Goal: Task Accomplishment & Management: Use online tool/utility

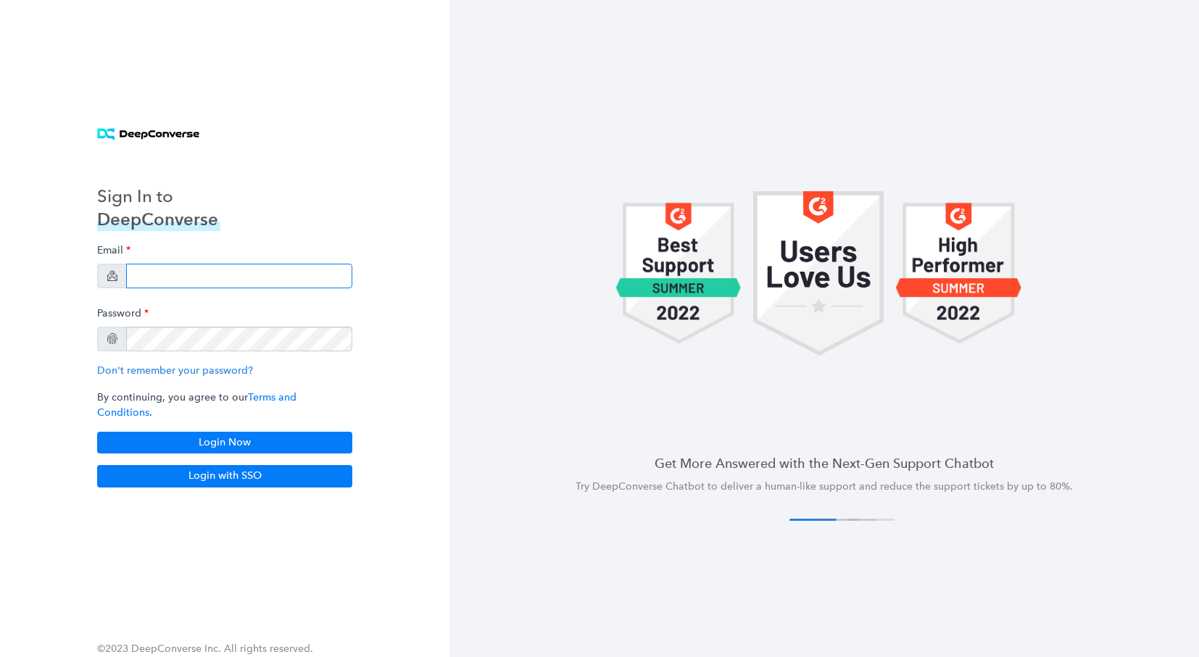
click at [183, 284] on input "email" at bounding box center [239, 276] width 226 height 25
click at [193, 285] on input "email" at bounding box center [239, 276] width 226 height 25
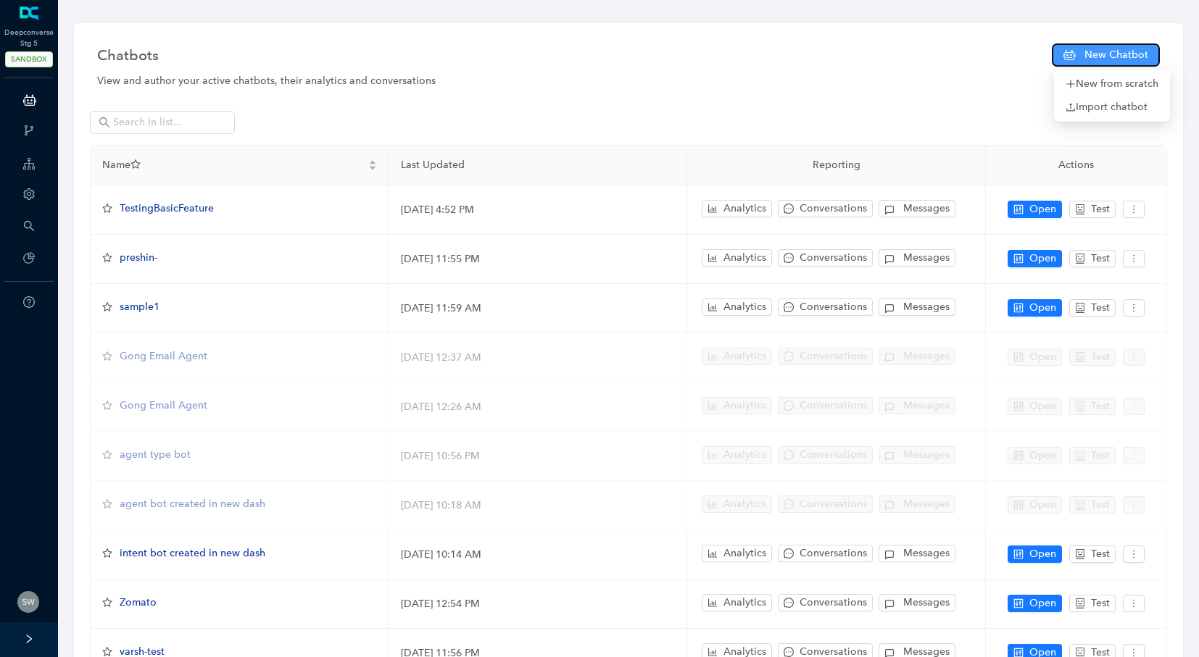
click at [1088, 49] on span "New Chatbot" at bounding box center [1116, 55] width 64 height 16
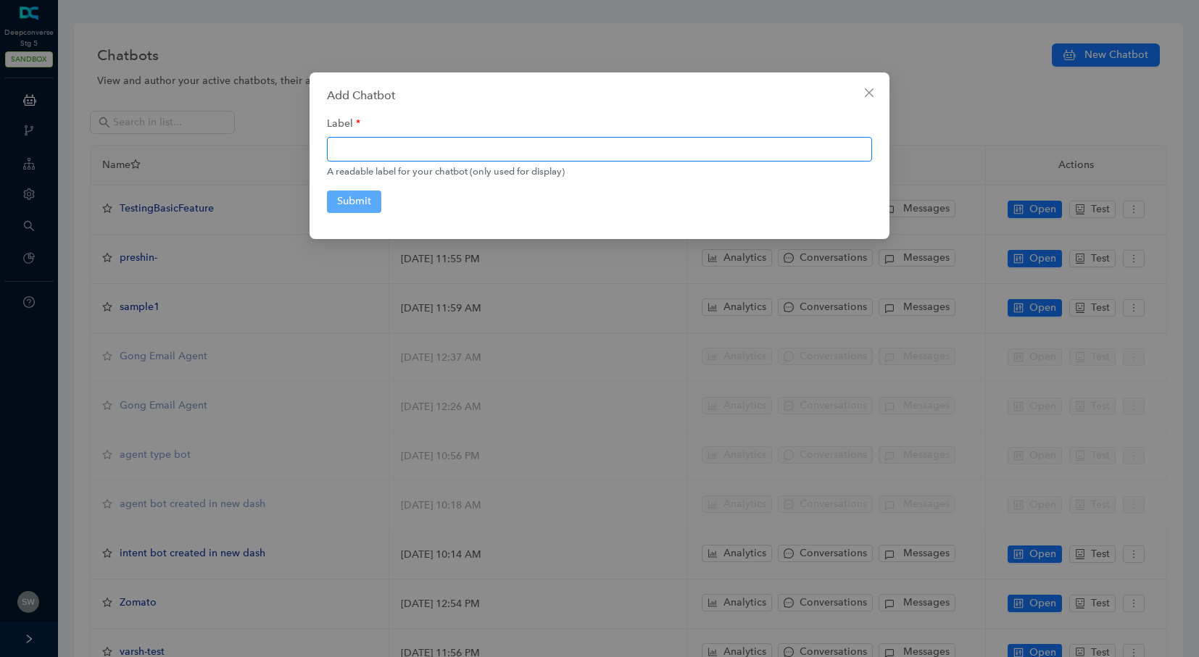
click at [469, 153] on input "text" at bounding box center [599, 149] width 545 height 25
type input "salesforceAgentHandover"
click at [319, 191] on div "Add Chatbot Label salesforceAgentHandover A readable label for your chatbot (on…" at bounding box center [599, 155] width 580 height 167
click at [355, 208] on button "Submit" at bounding box center [354, 202] width 54 height 22
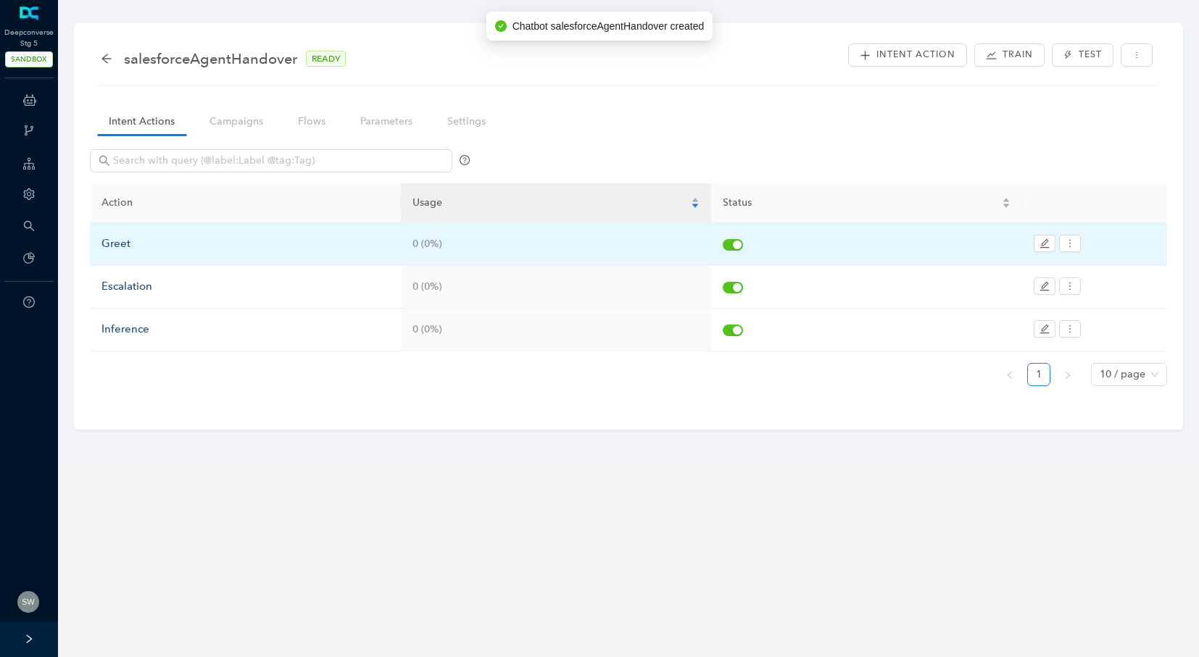
click at [124, 247] on div "Greet" at bounding box center [245, 244] width 288 height 17
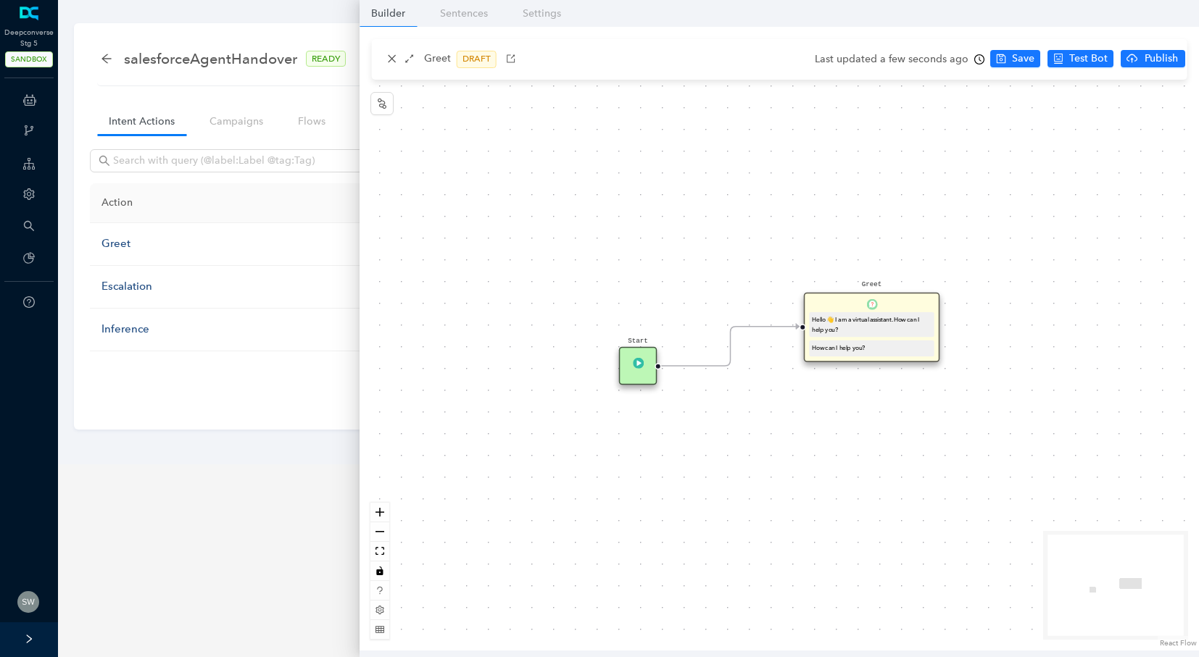
drag, startPoint x: 859, startPoint y: 328, endPoint x: 768, endPoint y: 291, distance: 98.2
click at [812, 315] on div "Hello 👋 I am a virtual assistant. How can I help you?" at bounding box center [871, 324] width 119 height 19
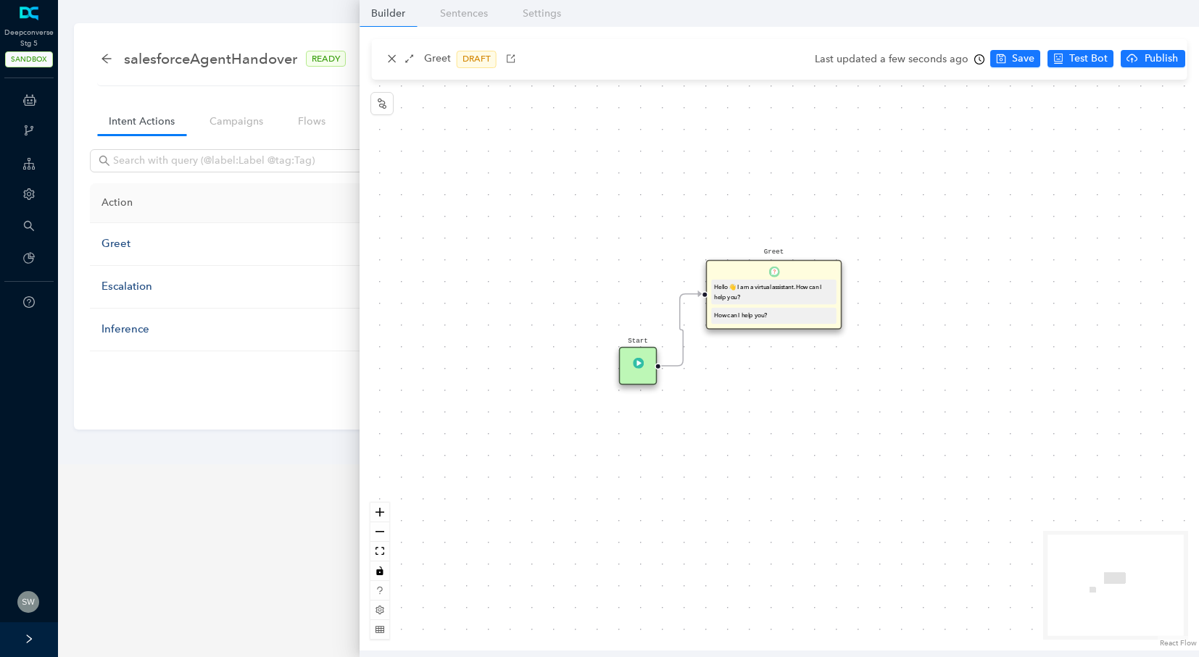
click at [812, 287] on div "Hello 👋 I am a virtual assistant. How can I help you?" at bounding box center [774, 292] width 119 height 19
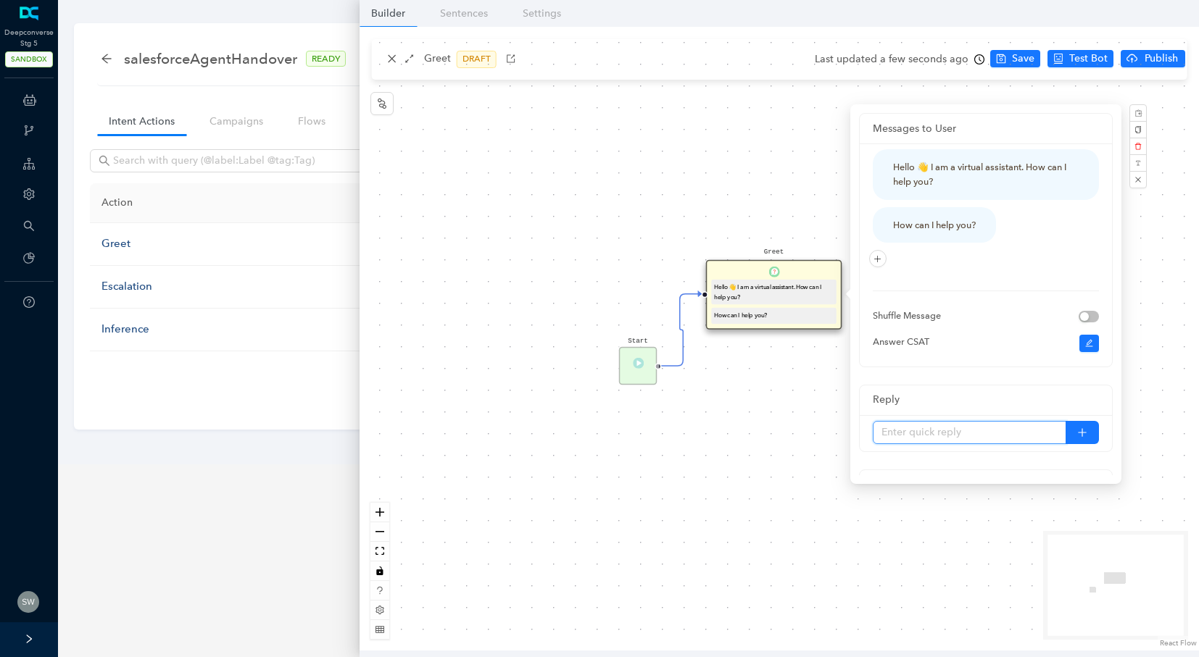
click at [929, 438] on input "text" at bounding box center [968, 432] width 193 height 23
type input "Yes"
click at [1070, 429] on button "button" at bounding box center [1081, 432] width 33 height 23
click at [917, 428] on input "text" at bounding box center [968, 432] width 193 height 23
type input "No"
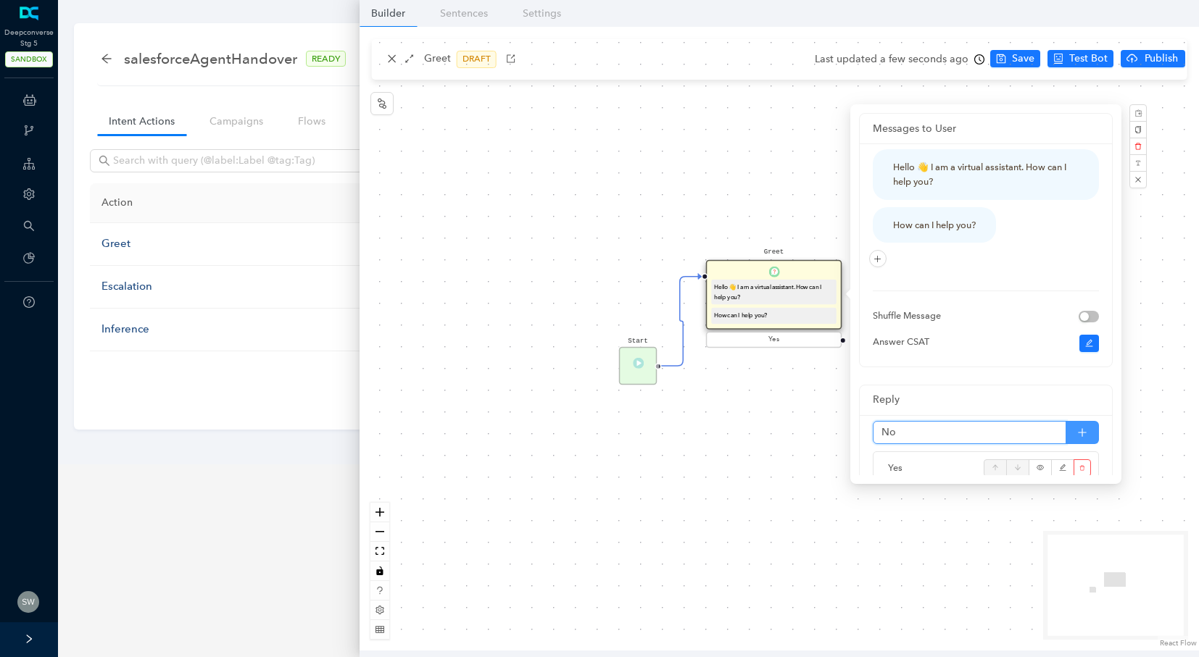
click at [1074, 429] on button "button" at bounding box center [1081, 432] width 33 height 23
click at [880, 255] on icon "plus" at bounding box center [877, 259] width 9 height 9
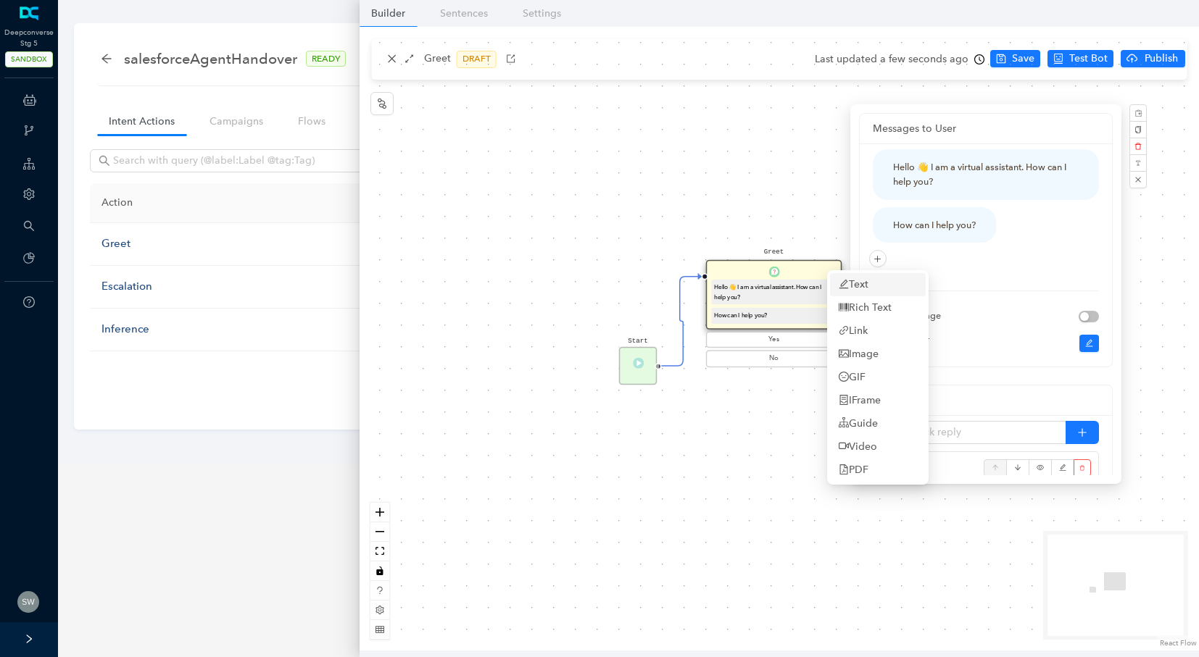
click at [868, 290] on link "Text" at bounding box center [853, 285] width 30 height 16
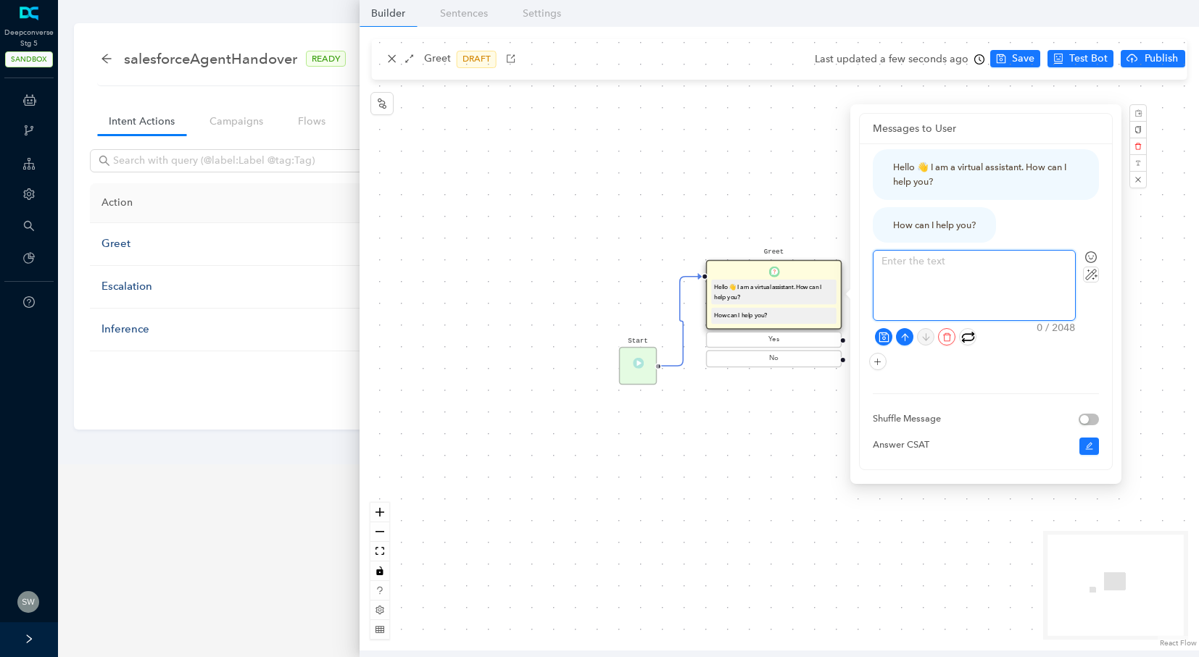
click at [936, 269] on textarea at bounding box center [973, 286] width 201 height 70
type textarea "D"
type textarea "Dp"
type textarea "D"
type textarea "Do"
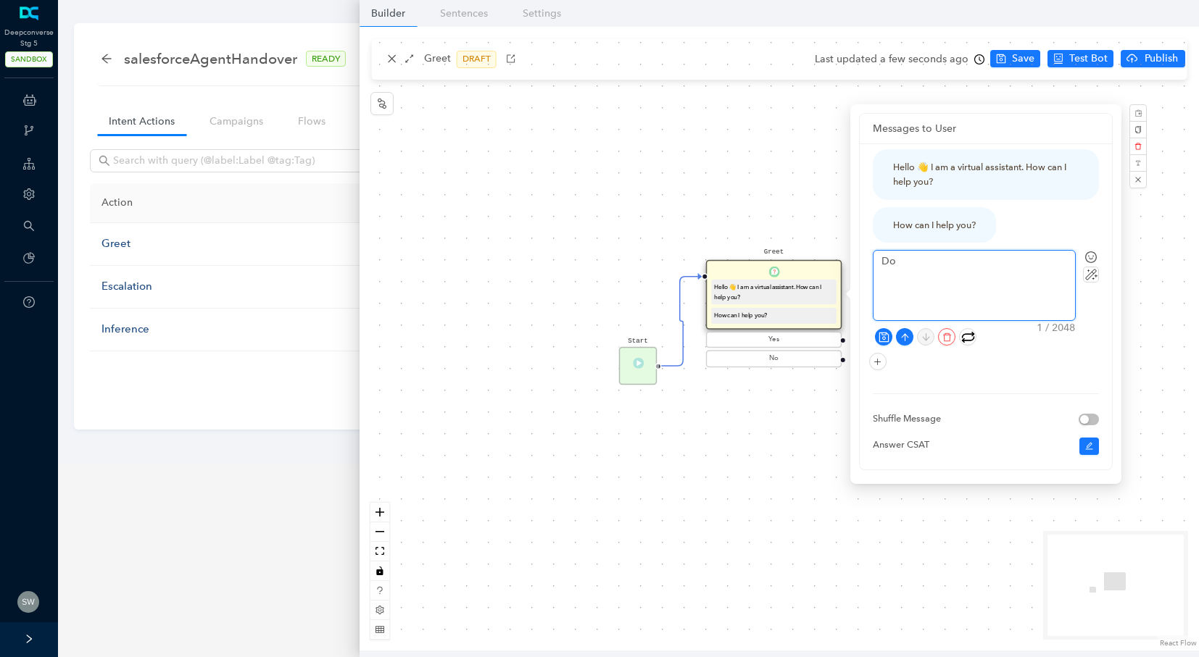
type textarea "Do"
type textarea "Do y"
type textarea "Do yo"
type textarea "Do you"
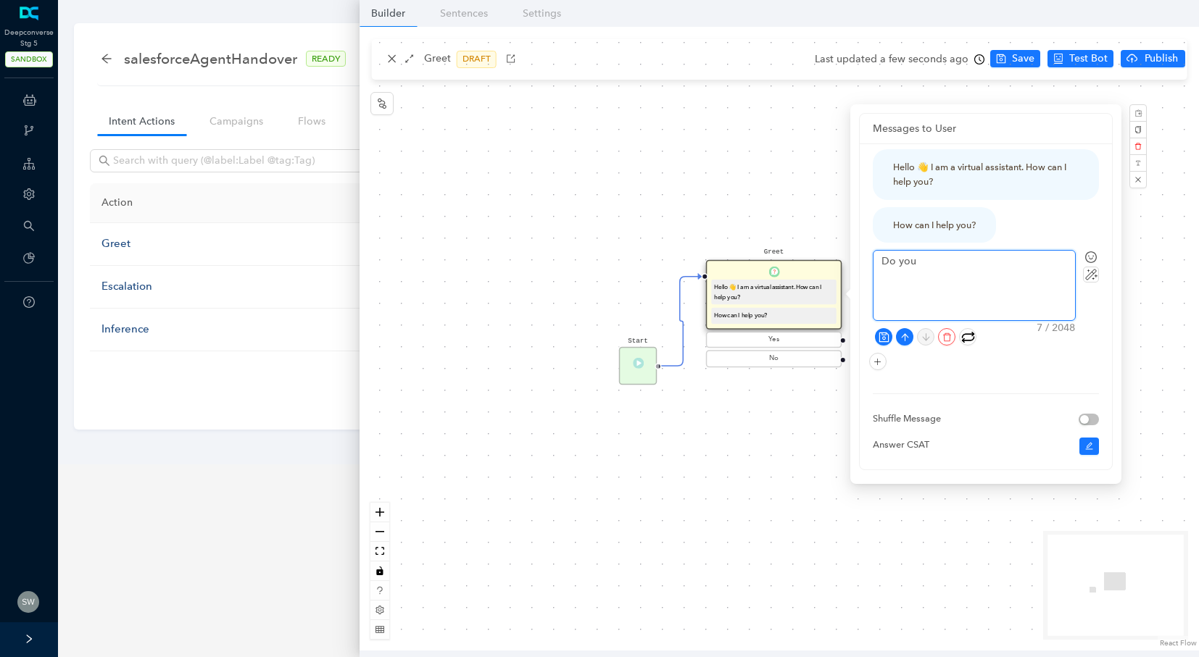
type textarea "Do you w"
type textarea "Do you wa"
type textarea "Do you wan"
type textarea "Do you want"
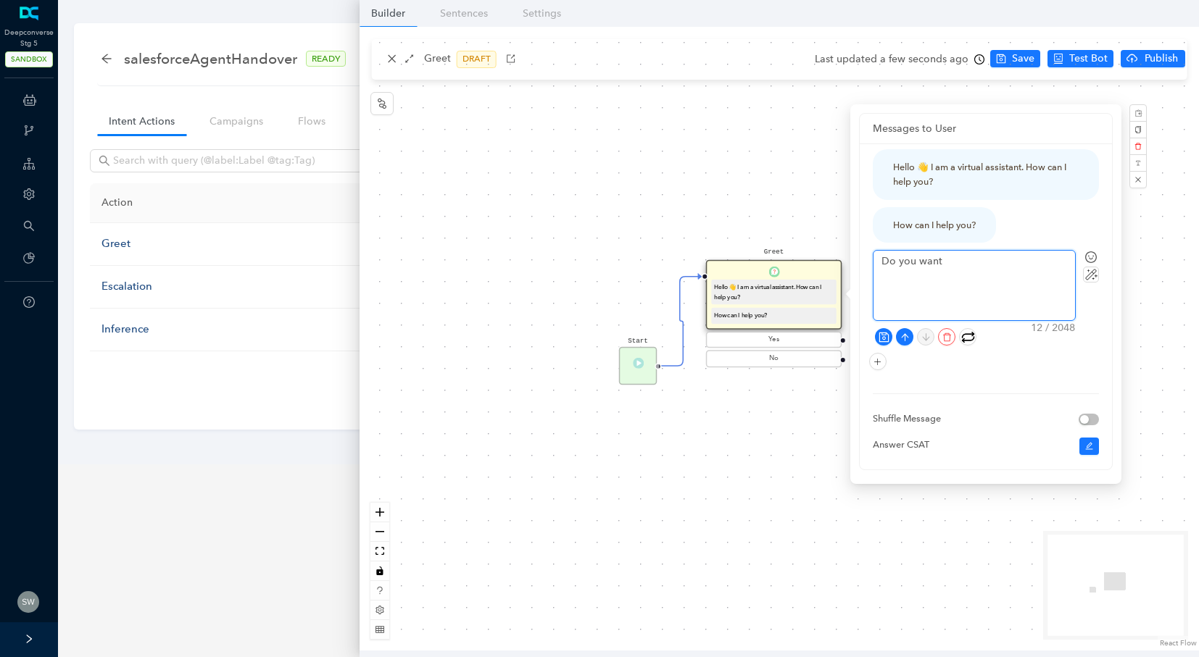
type textarea "Do you want t"
type textarea "Do you want to"
type textarea "Do you want to c"
type textarea "Do you want to co"
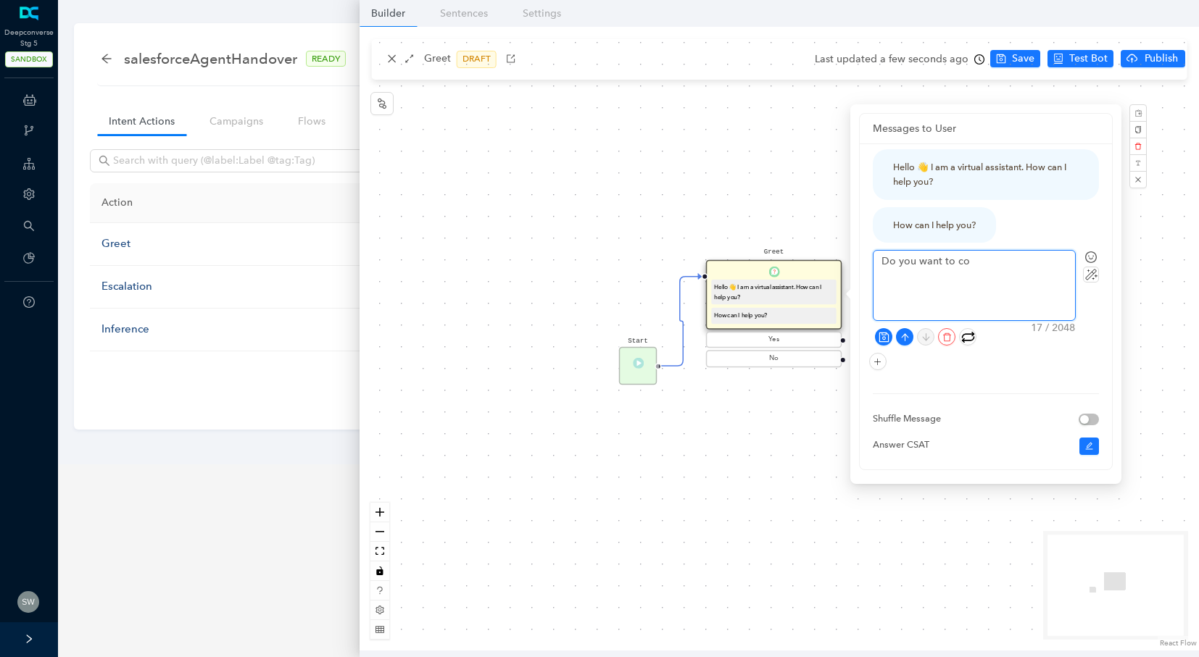
type textarea "Do you want to con"
type textarea "Do you want to conn"
type textarea "Do you want to conne"
type textarea "Do you want to connec"
type textarea "Do you want to connect"
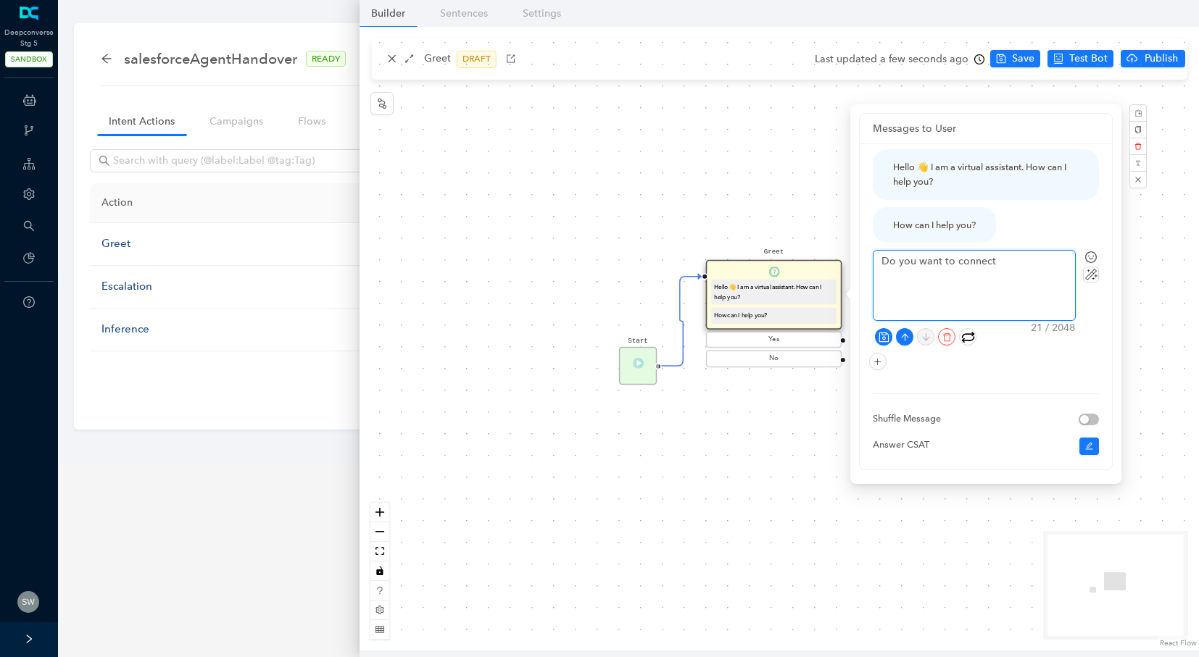
type textarea "Do you want to connect"
type textarea "Do you want to connect t"
type textarea "Do you want to connect to"
type textarea "Do you want to connect to a"
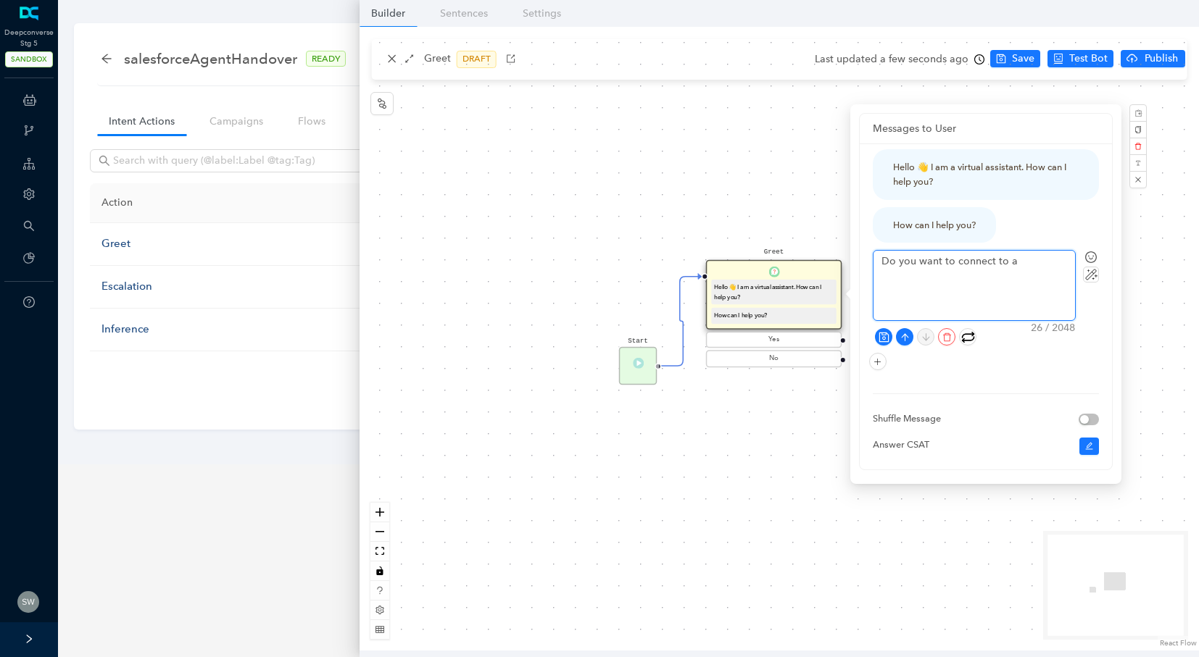
type textarea "Do you want to connect to an"
type textarea "Do you want to connect to an a"
type textarea "Do you want to connect to an ag"
type textarea "Do you want to connect to an age"
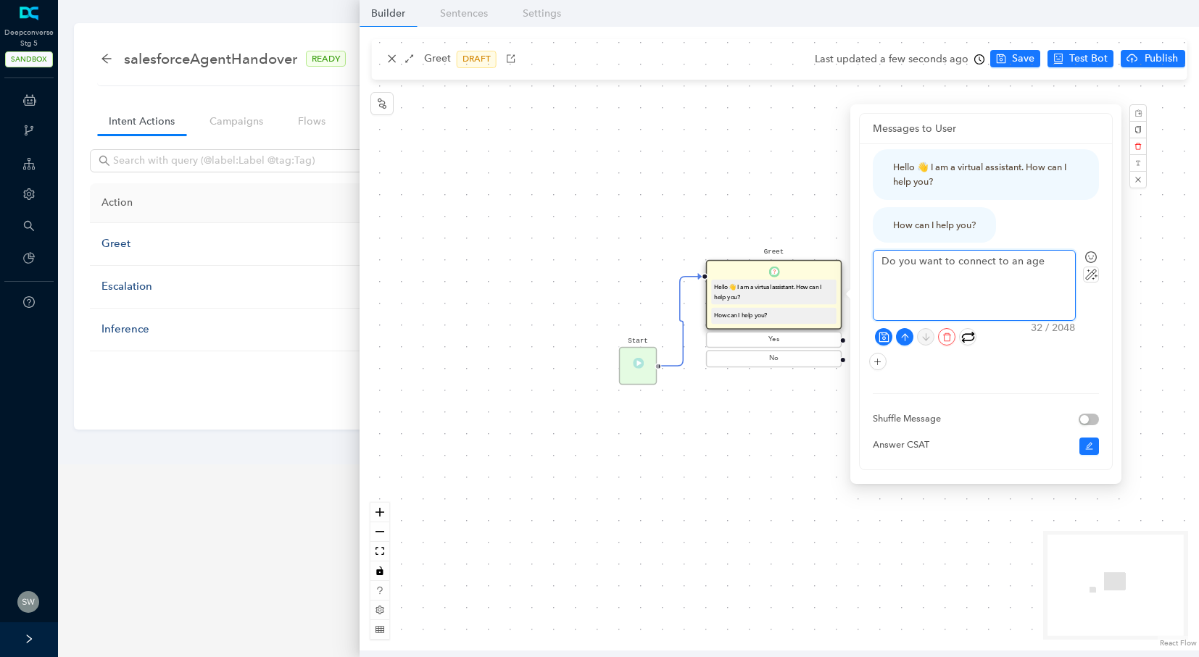
type textarea "Do you want to connect to an agen"
type textarea "Do you want to connect to an agent"
type textarea "Do you want to connect to an agent?"
click at [880, 334] on icon "save" at bounding box center [883, 337] width 11 height 11
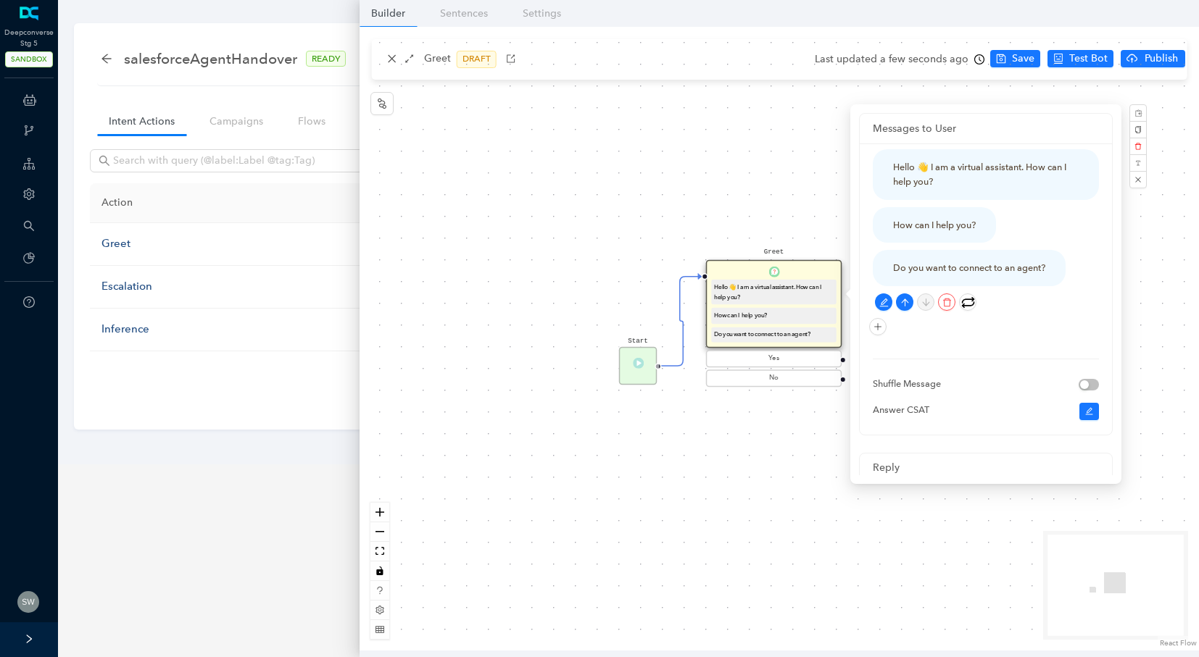
click at [774, 175] on div "Start Greet Hello 👋 I am a virtual assistant. How can I help you? How can I hel…" at bounding box center [778, 339] width 839 height 624
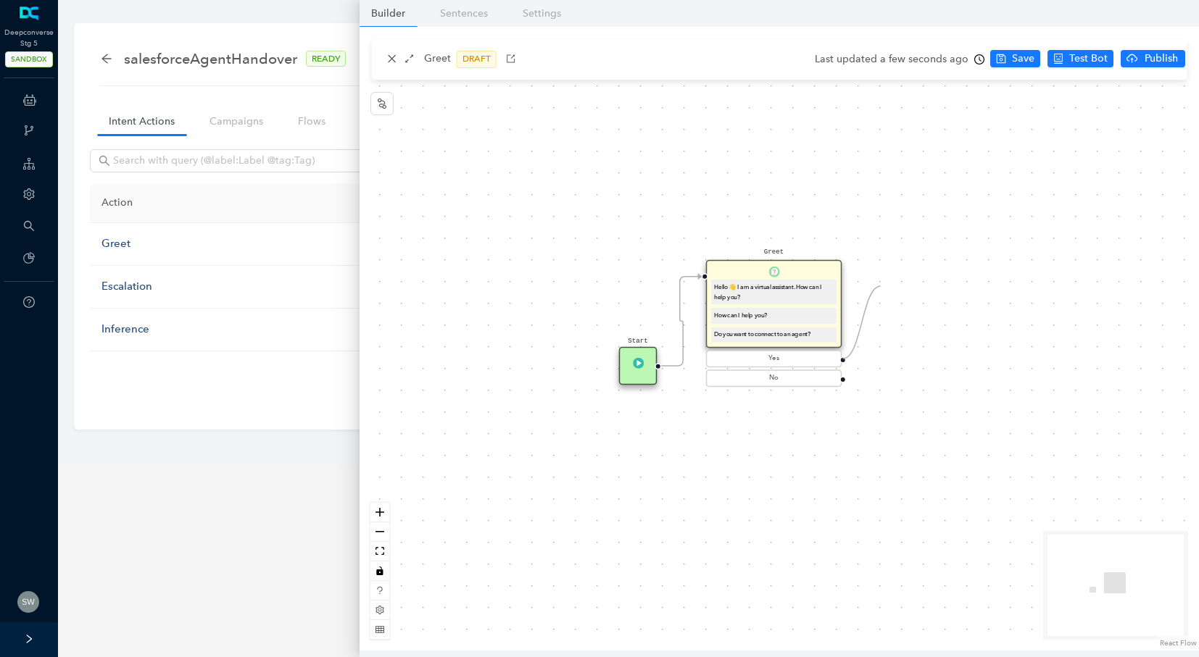
drag, startPoint x: 845, startPoint y: 358, endPoint x: 880, endPoint y: 286, distance: 80.0
click at [880, 286] on div "Start Greet Hello 👋 I am a virtual assistant. How can I help you? How can I hel…" at bounding box center [778, 339] width 839 height 624
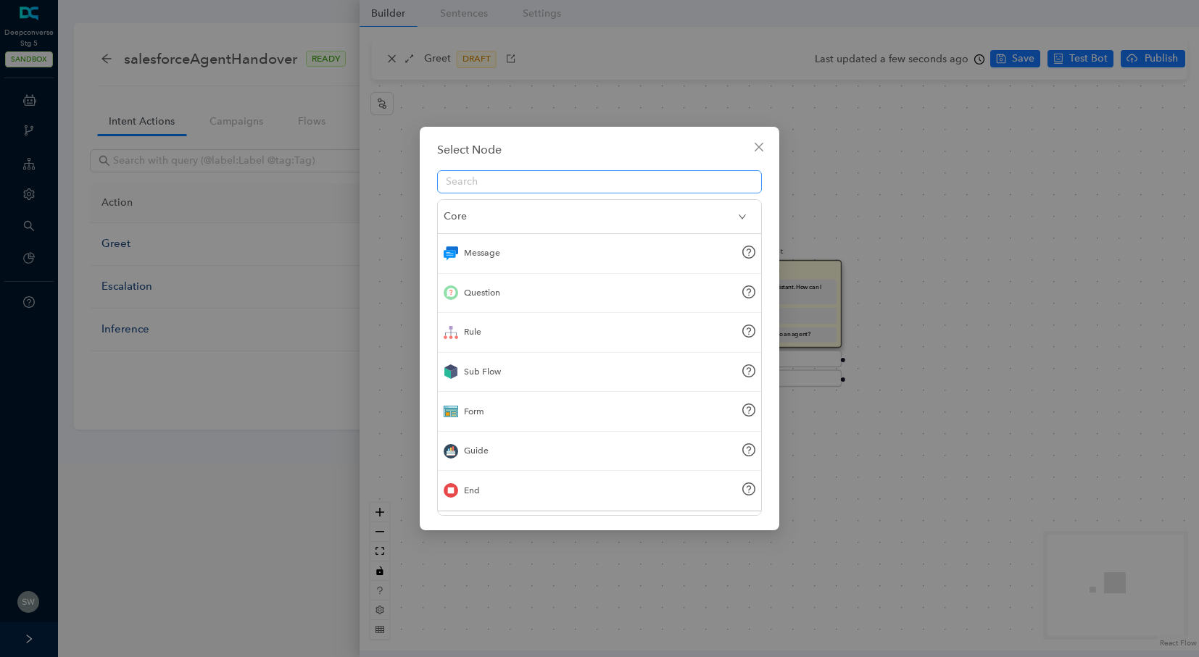
click at [499, 185] on input "text" at bounding box center [594, 182] width 296 height 16
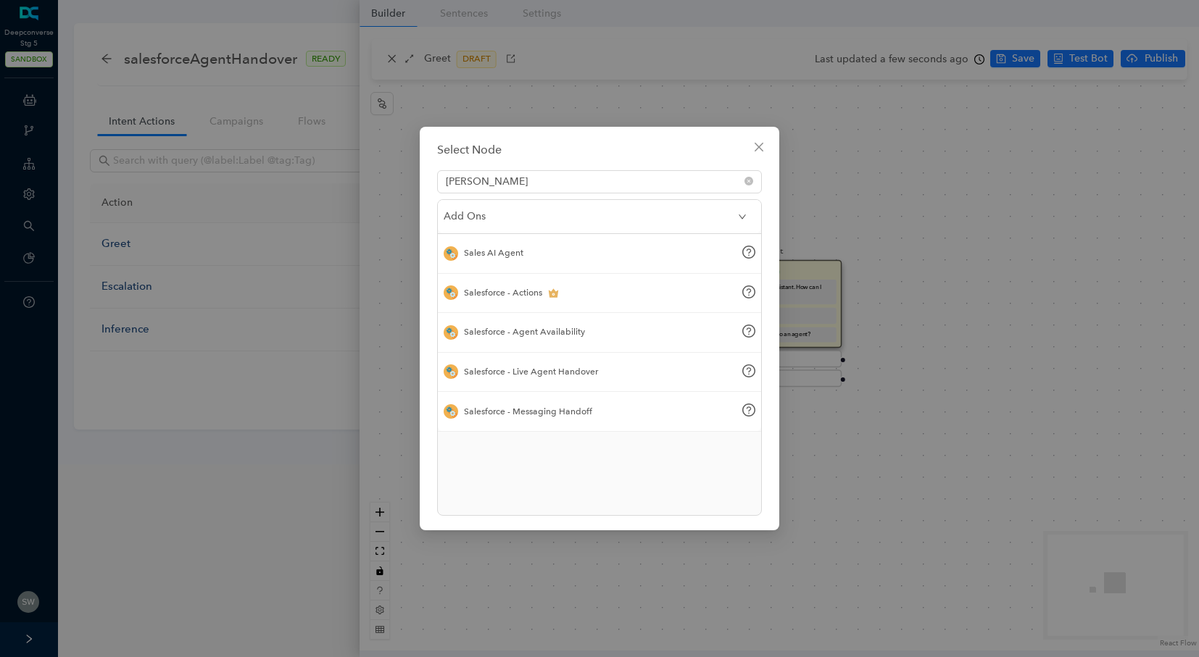
type input "[PERSON_NAME]"
click at [531, 376] on div "Salesforce - Live Agent Handover" at bounding box center [531, 372] width 134 height 14
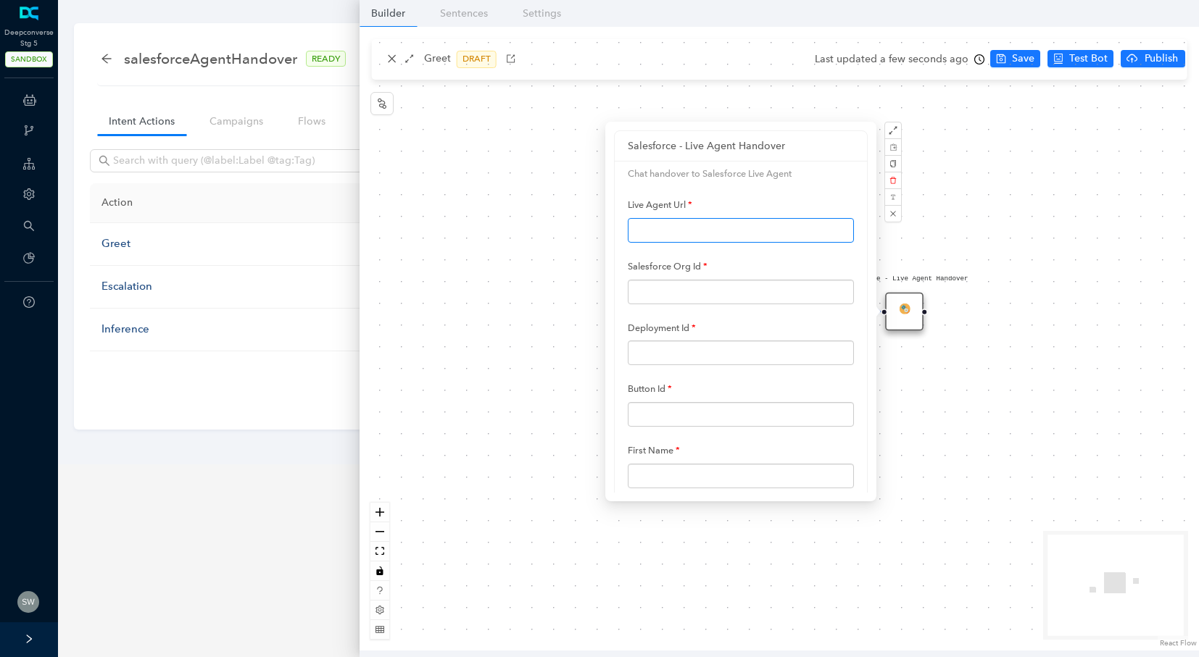
click at [668, 228] on input "text" at bounding box center [741, 230] width 226 height 25
type input "[URL][DOMAIN_NAME]"
click at [677, 286] on input "text" at bounding box center [741, 292] width 226 height 25
type input "00D8Z000000bkhl"
click at [733, 347] on input "text" at bounding box center [741, 353] width 226 height 25
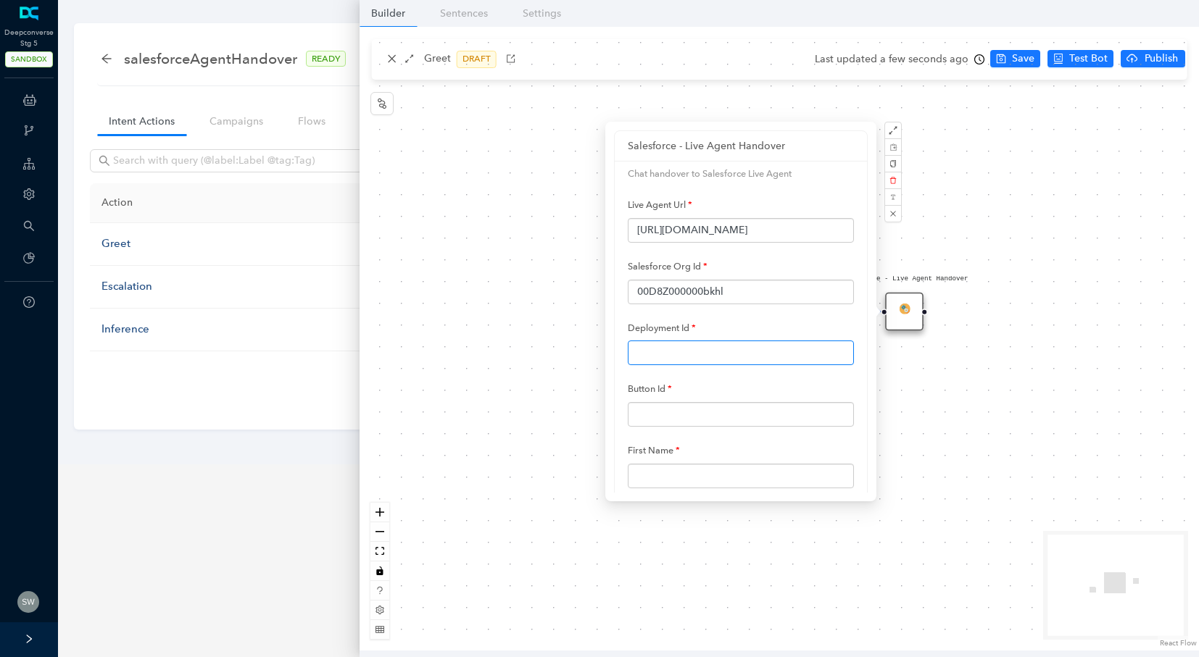
type input "572KY0000005kkE"
click at [720, 415] on input "text" at bounding box center [741, 414] width 226 height 25
type input "573KY0000005klg"
click at [702, 470] on input "text" at bounding box center [741, 476] width 226 height 25
type input "Swati"
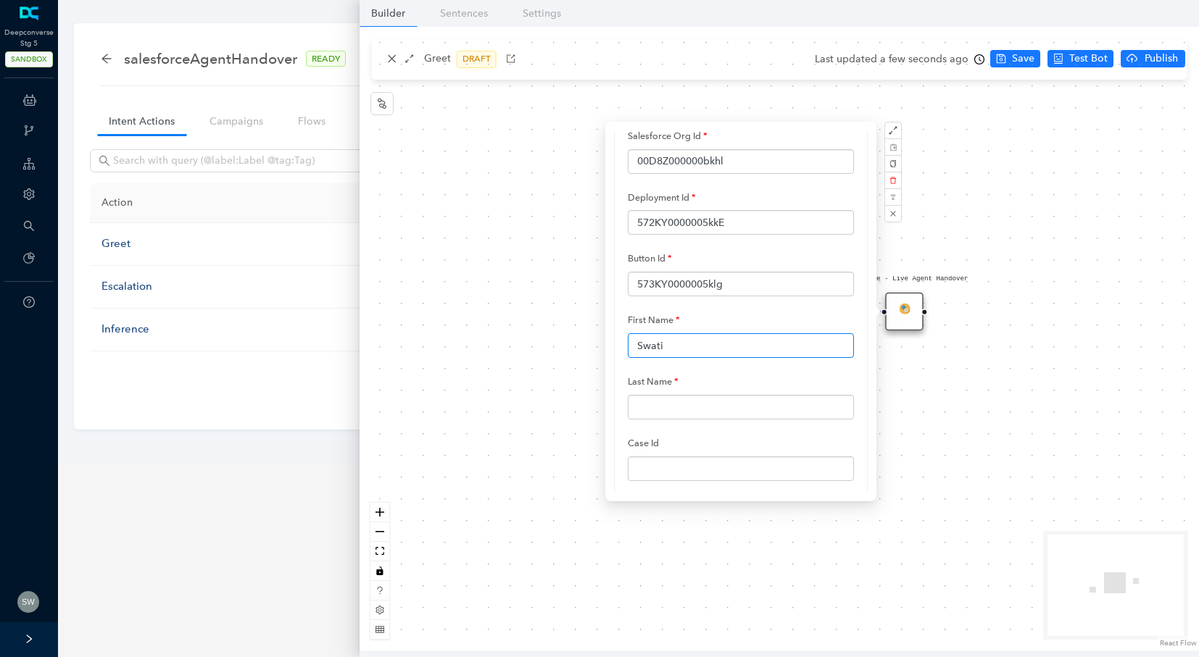
scroll to position [131, 0]
click at [686, 401] on input "text" at bounding box center [741, 406] width 226 height 25
type input "Bomidwar"
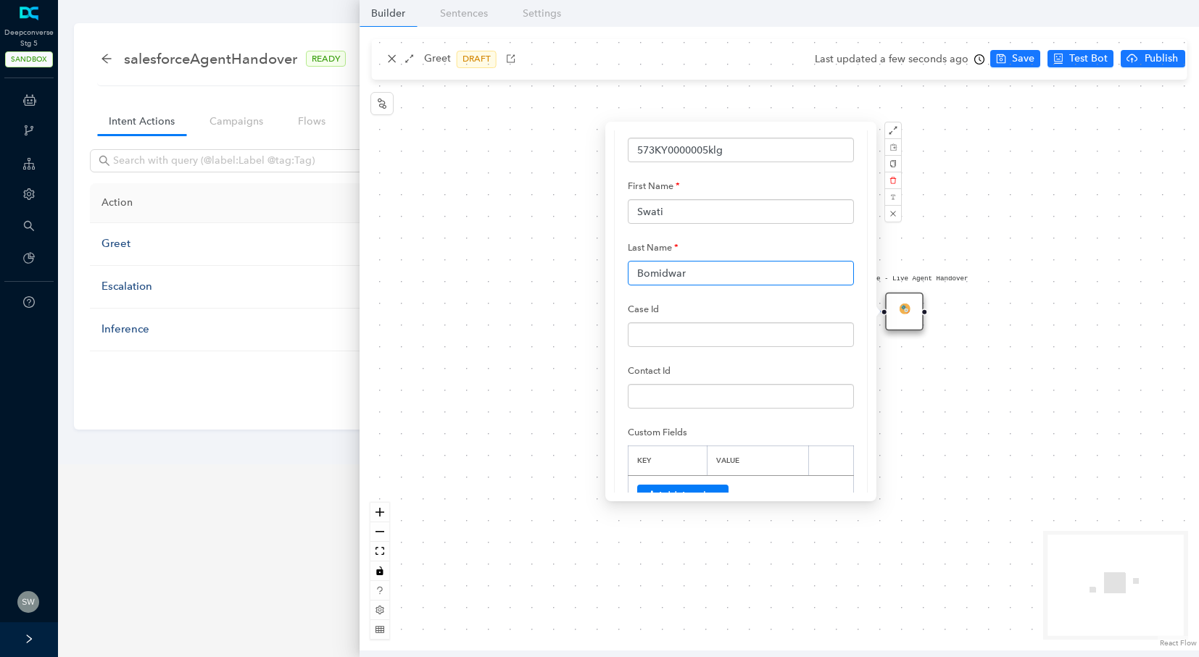
scroll to position [541, 0]
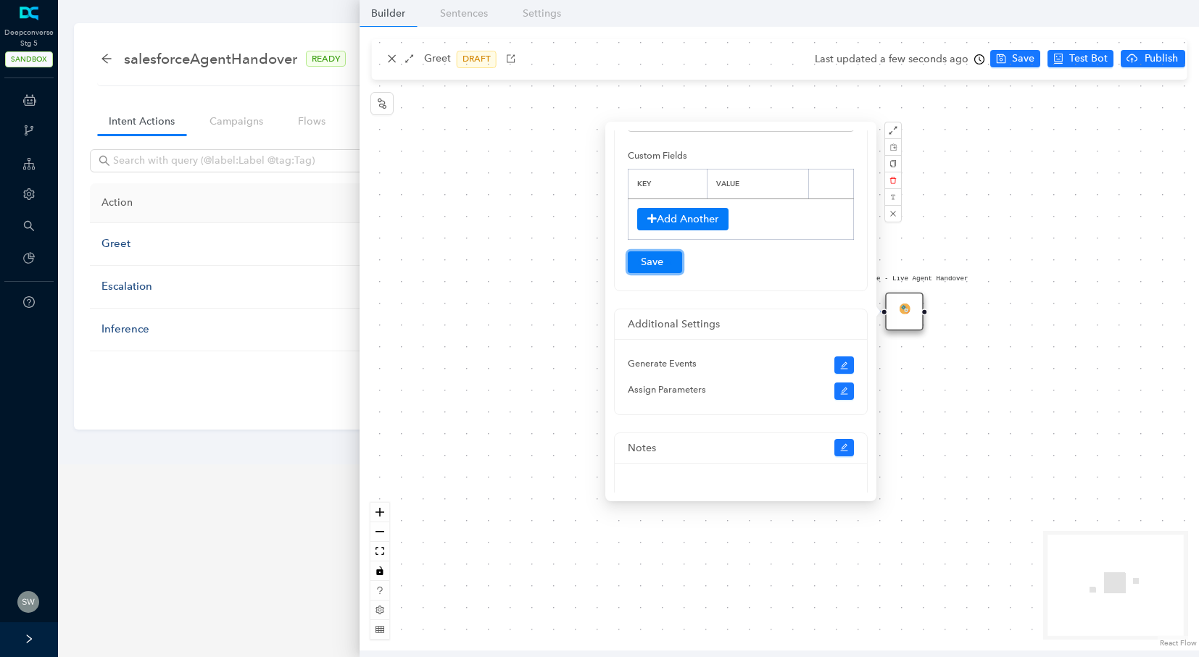
click at [654, 261] on button "Submit" at bounding box center [655, 262] width 54 height 22
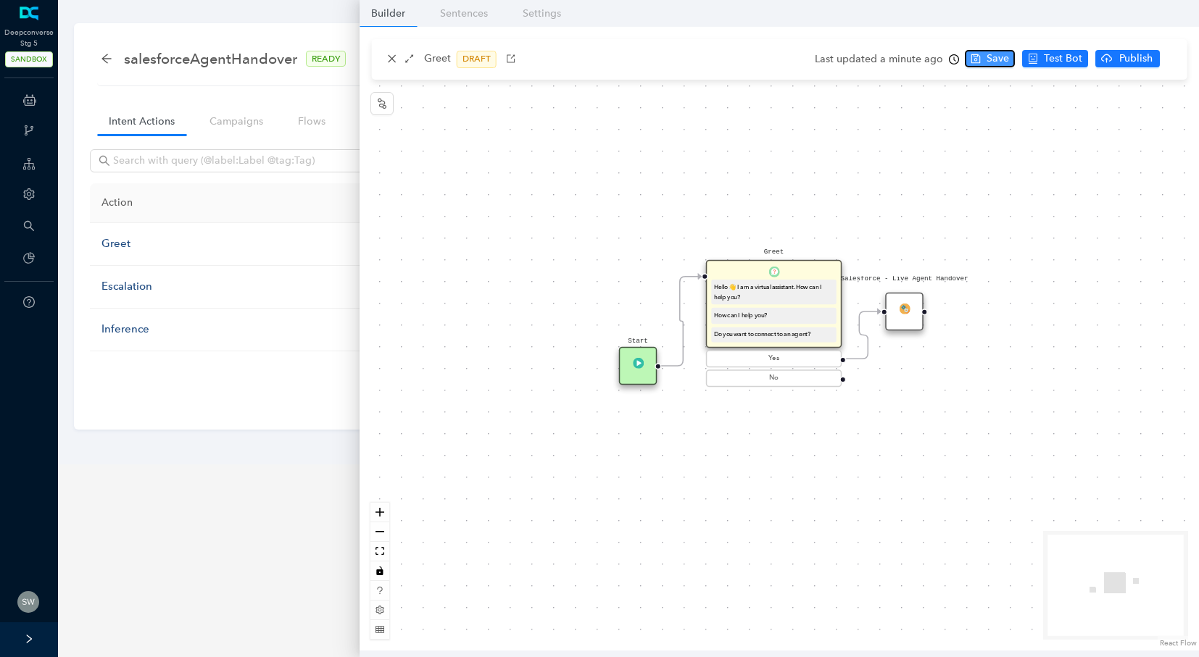
click at [965, 57] on button "Save" at bounding box center [990, 58] width 50 height 17
drag, startPoint x: 925, startPoint y: 311, endPoint x: 999, endPoint y: 307, distance: 73.3
click at [999, 307] on div "Start Greet Hello 👋 I am a virtual assistant. How can I help you? How can I hel…" at bounding box center [778, 339] width 839 height 624
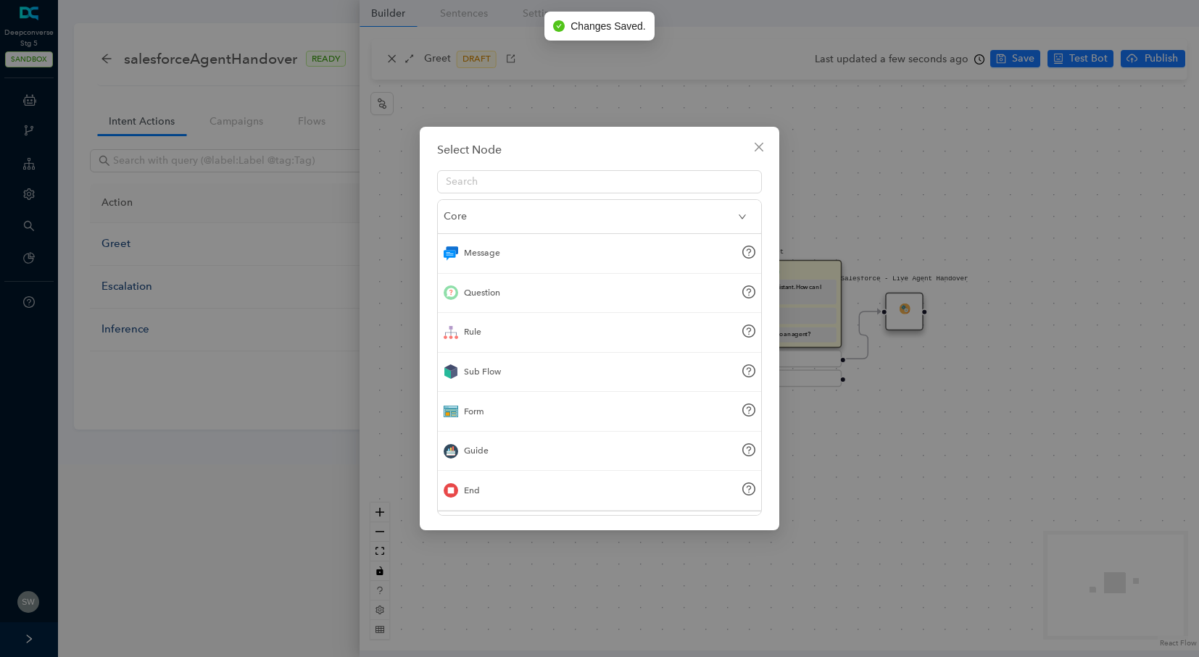
click at [498, 492] on div "End" at bounding box center [599, 491] width 323 height 40
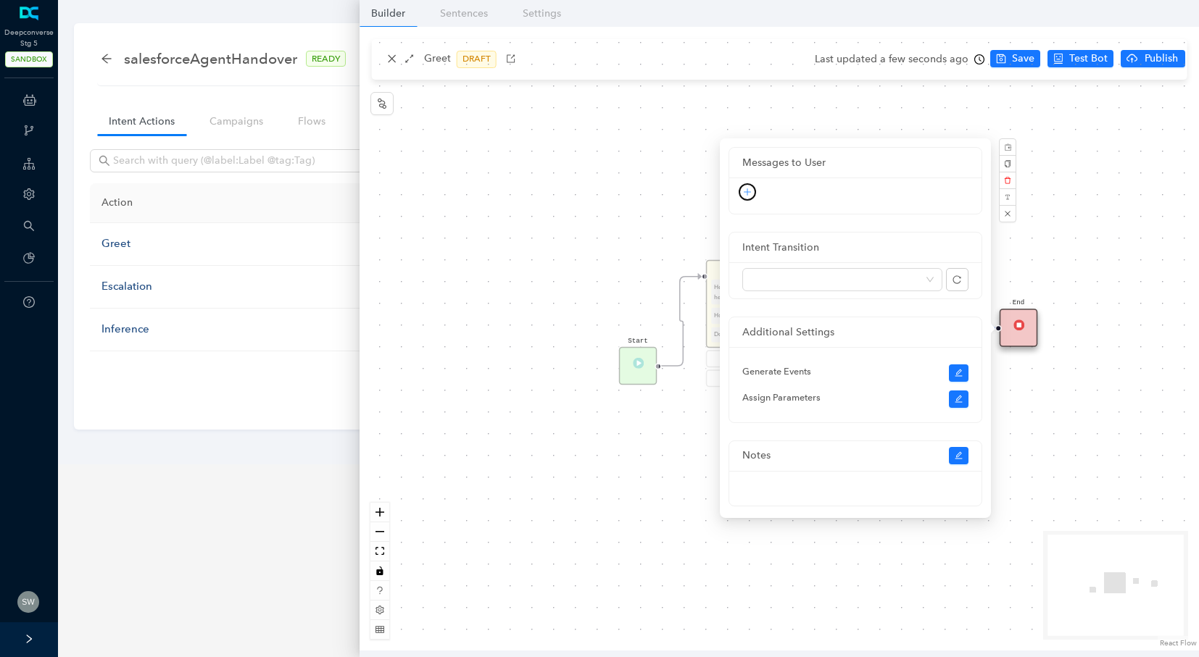
click at [741, 189] on button "button" at bounding box center [746, 191] width 17 height 17
click at [749, 205] on ul "Text Rich Text Link Image GIF IFrame Guide Video PDF" at bounding box center [746, 311] width 101 height 214
click at [738, 211] on link "Text" at bounding box center [723, 218] width 30 height 16
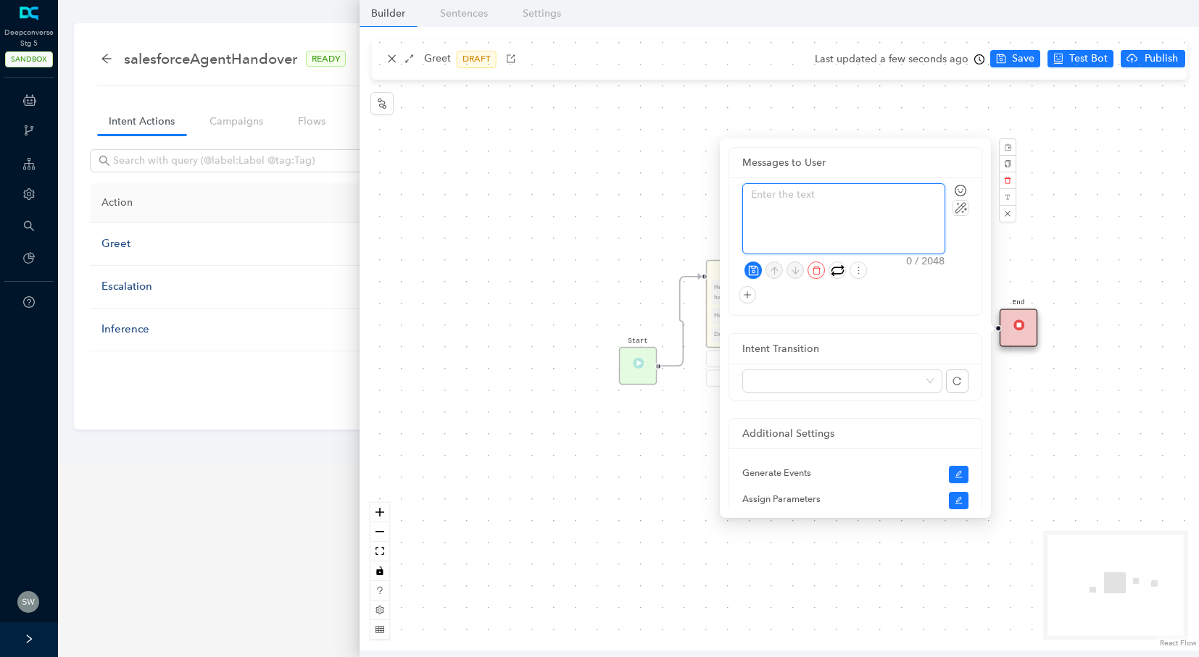
click at [781, 190] on textarea at bounding box center [843, 219] width 201 height 70
type textarea "Y"
type textarea "Yo"
type textarea "You"
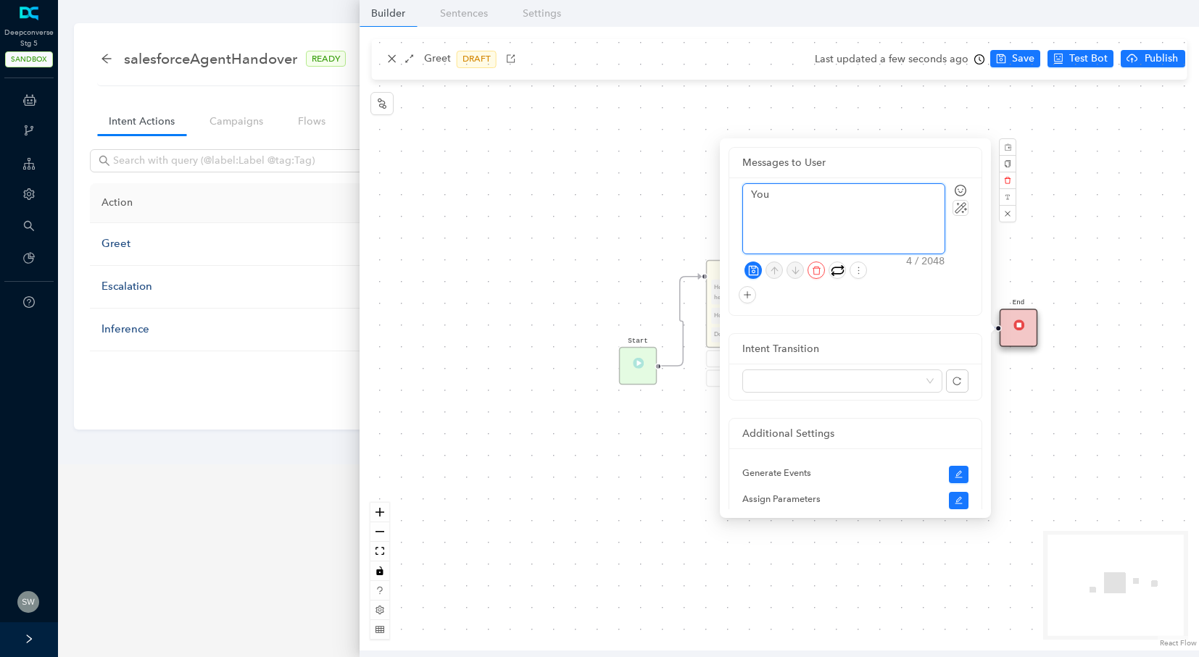
type textarea "You t"
type textarea "You ti"
type textarea "You tic"
type textarea "You tick"
type textarea "You ticke"
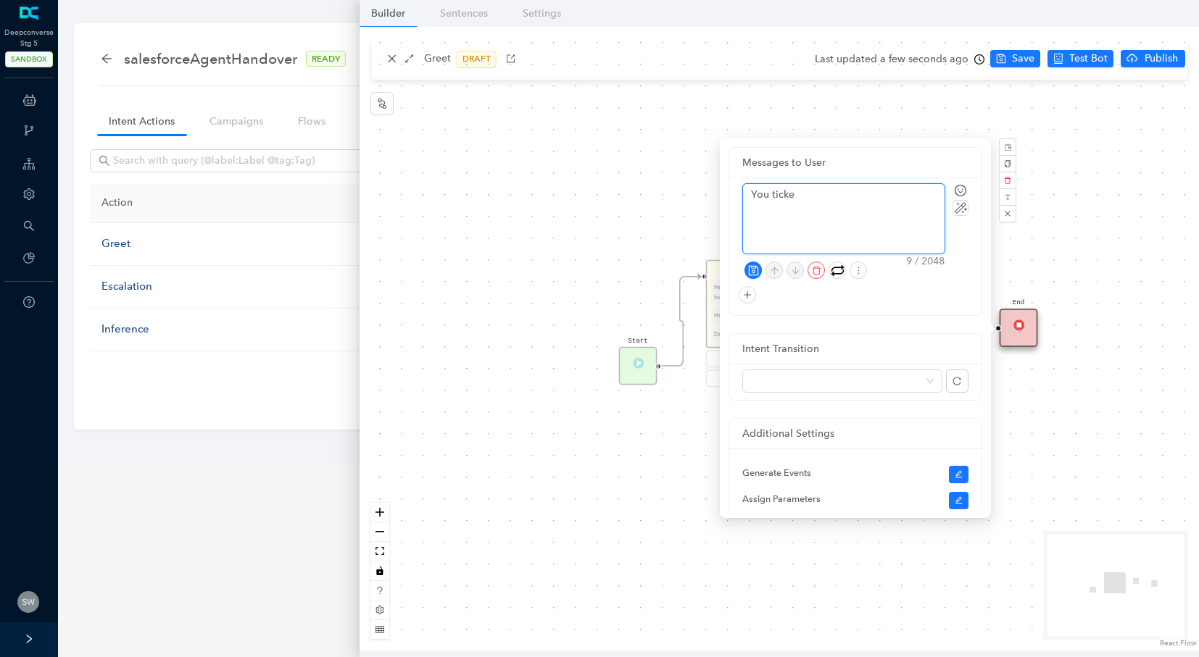
type textarea "You ticket"
type textarea "You ticket i"
type textarea "You ticket id"
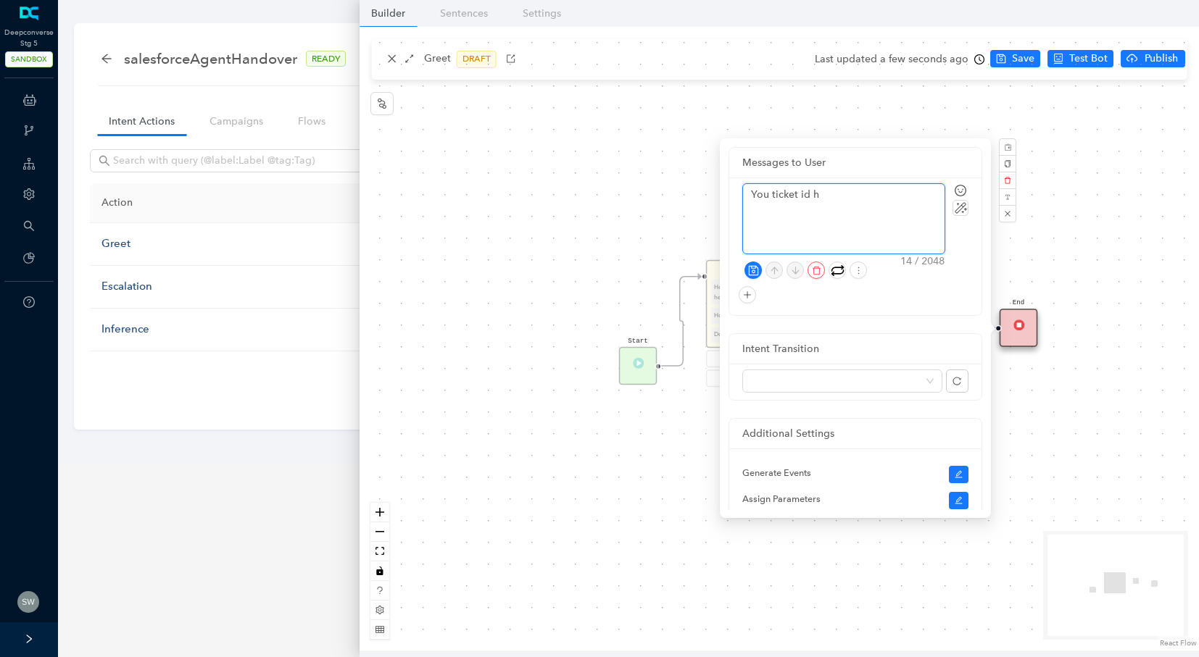
type textarea "You ticket id ha"
type textarea "You ticket id has"
type textarea "You ticket id has v"
type textarea "You ticket id has"
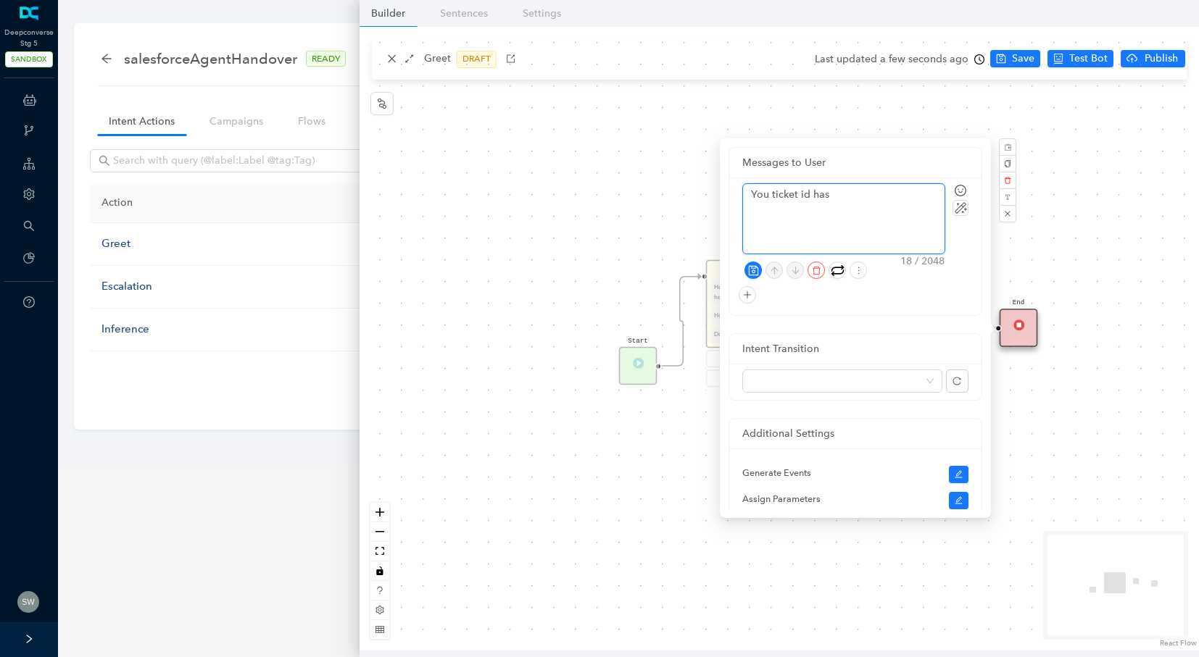
type textarea "You ticket id has b"
type textarea "You ticket id has be"
type textarea "You ticket id has bee"
type textarea "You ticket id has been"
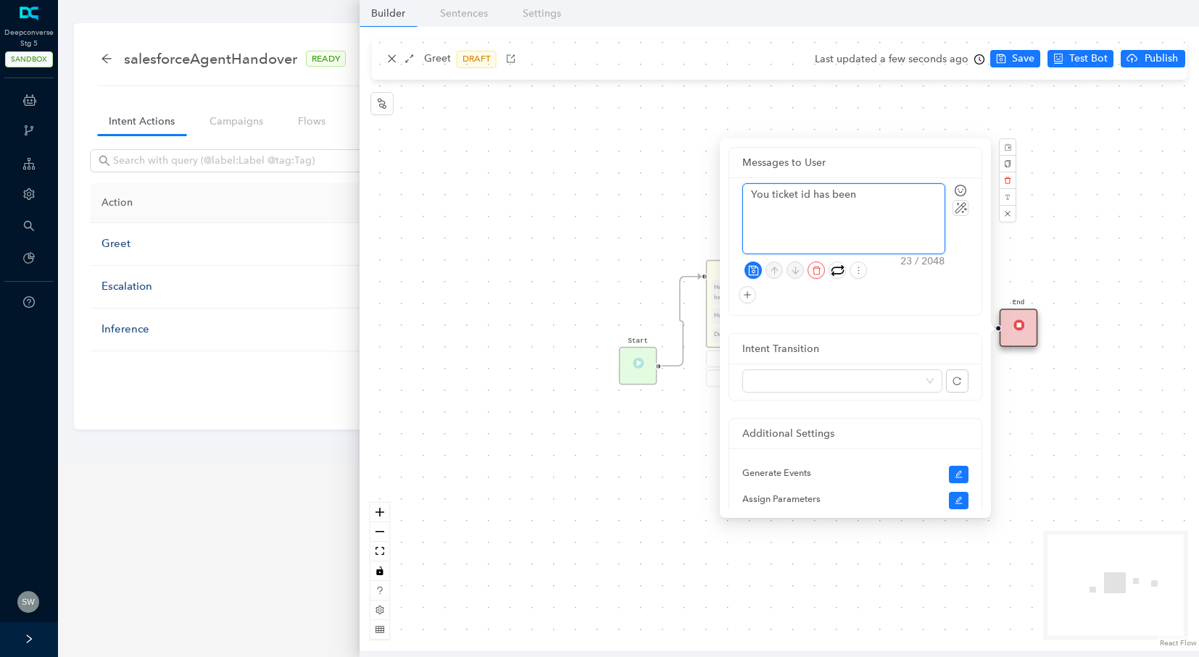
type textarea "You ticket id has been c"
type textarea "You ticket id has been cr"
type textarea "You ticket id has been crea"
type textarea "You ticket id has been creat"
type textarea "You ticket id has been created"
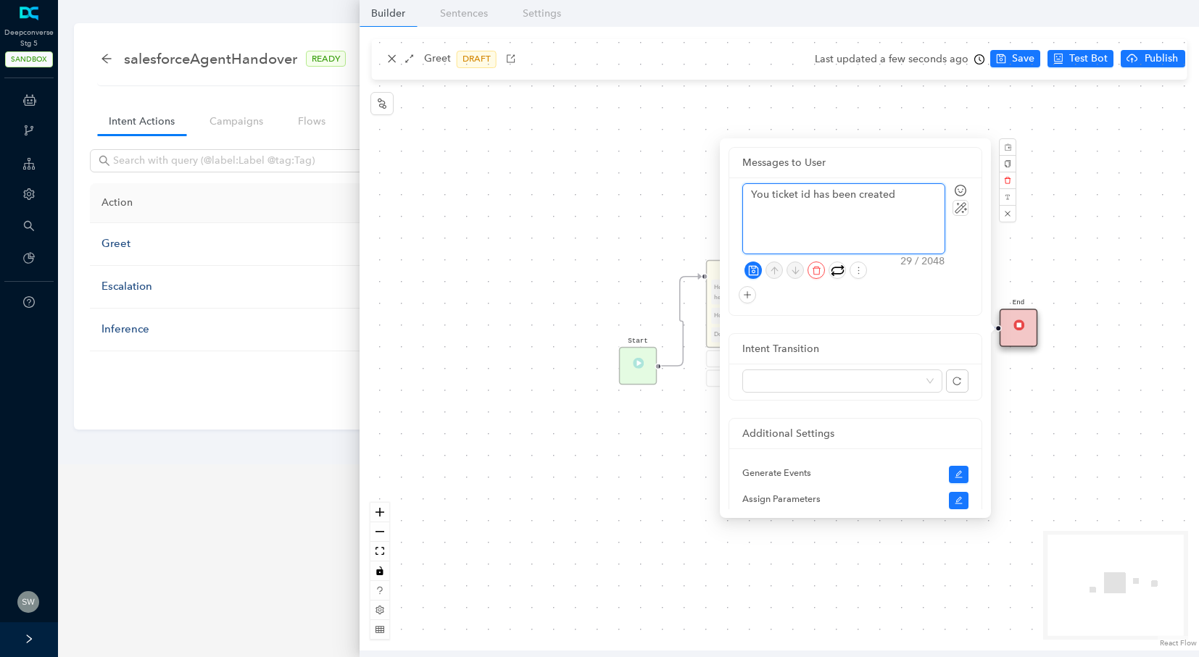
type textarea "You ticket id has been created"
type textarea "You ticket id has been created."
drag, startPoint x: 770, startPoint y: 197, endPoint x: 849, endPoint y: 227, distance: 83.7
click at [772, 199] on textarea "You ticket id has been created." at bounding box center [843, 219] width 201 height 70
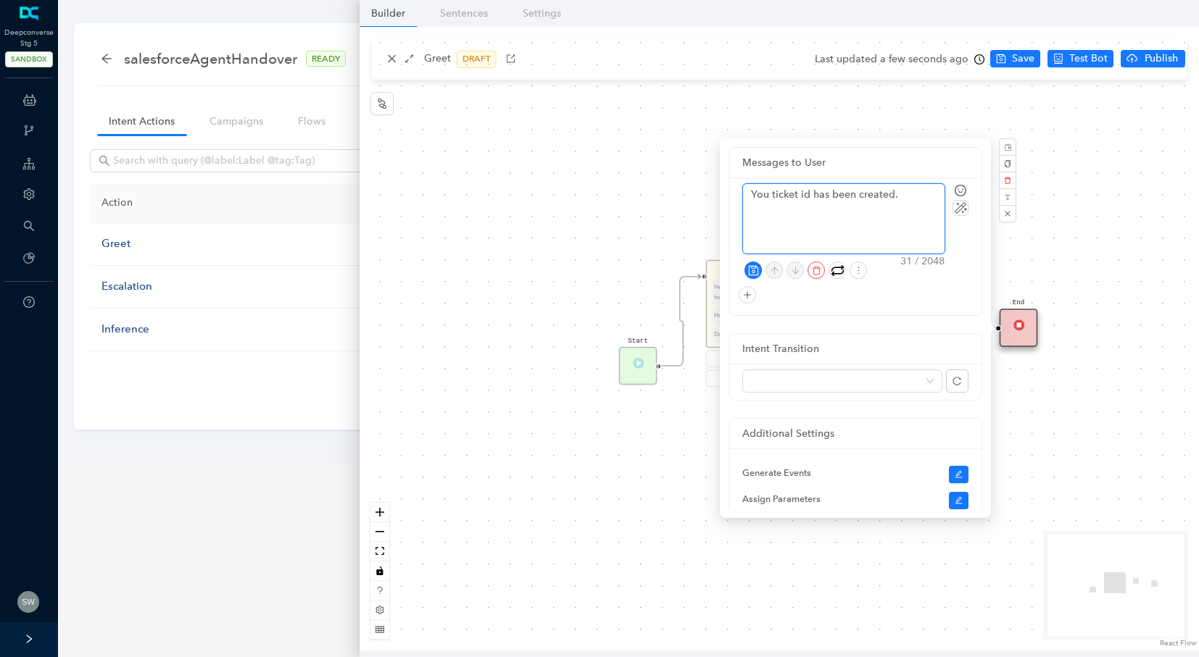
type textarea "You {ticket id has been created."
type textarea "You {{ticket id has been created."
type textarea "You {{ticket id} has been created."
type textarea "You {{ticket id}} has been created."
click at [757, 270] on icon "save" at bounding box center [752, 269] width 9 height 9
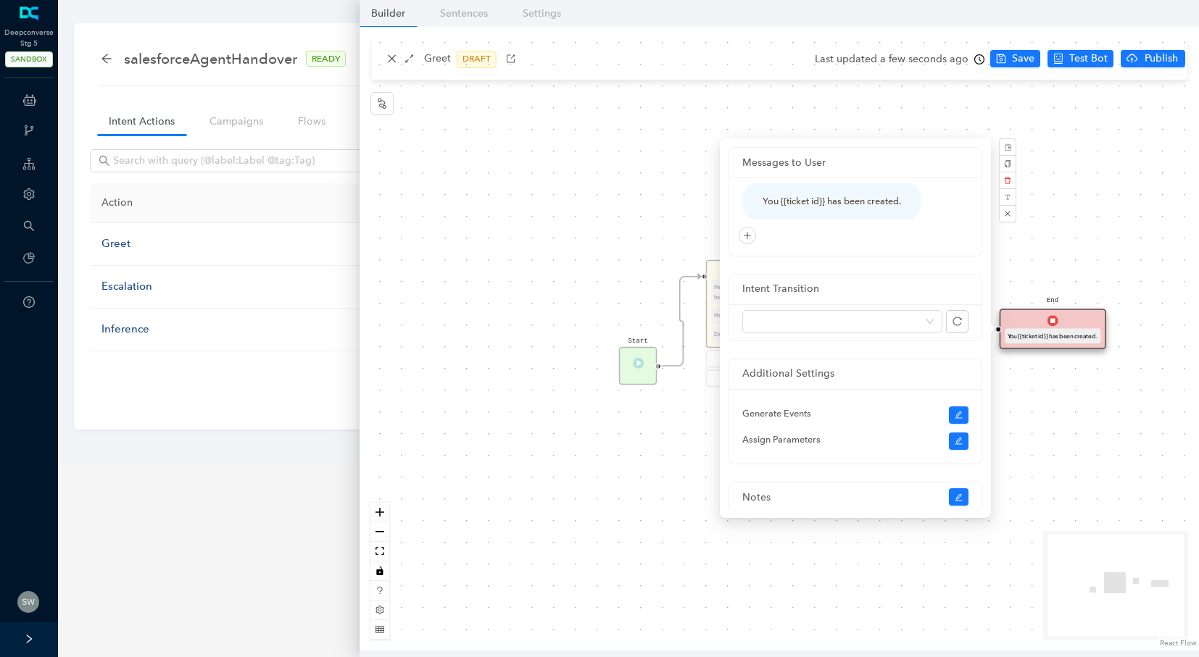
click at [1017, 66] on div "Start Greet Hello 👋 I am a virtual assistant. How can I help you? How can I hel…" at bounding box center [778, 339] width 839 height 624
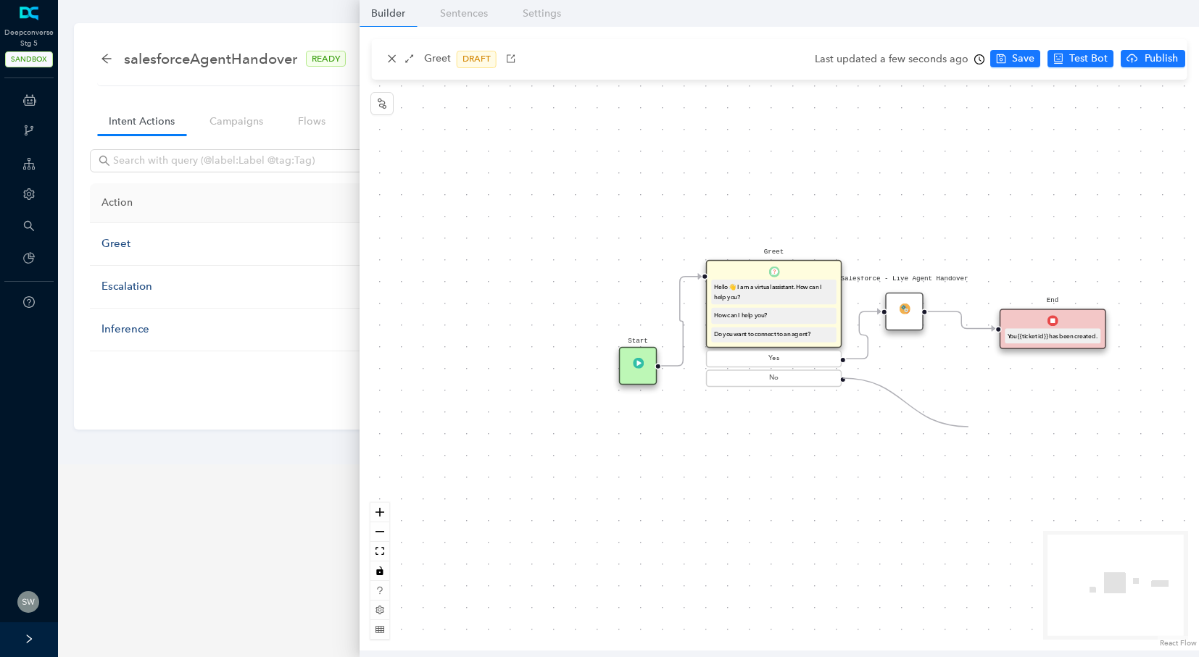
drag, startPoint x: 844, startPoint y: 377, endPoint x: 970, endPoint y: 428, distance: 135.9
click at [970, 428] on div "Start Greet Hello 👋 I am a virtual assistant. How can I help you? How can I hel…" at bounding box center [778, 339] width 839 height 624
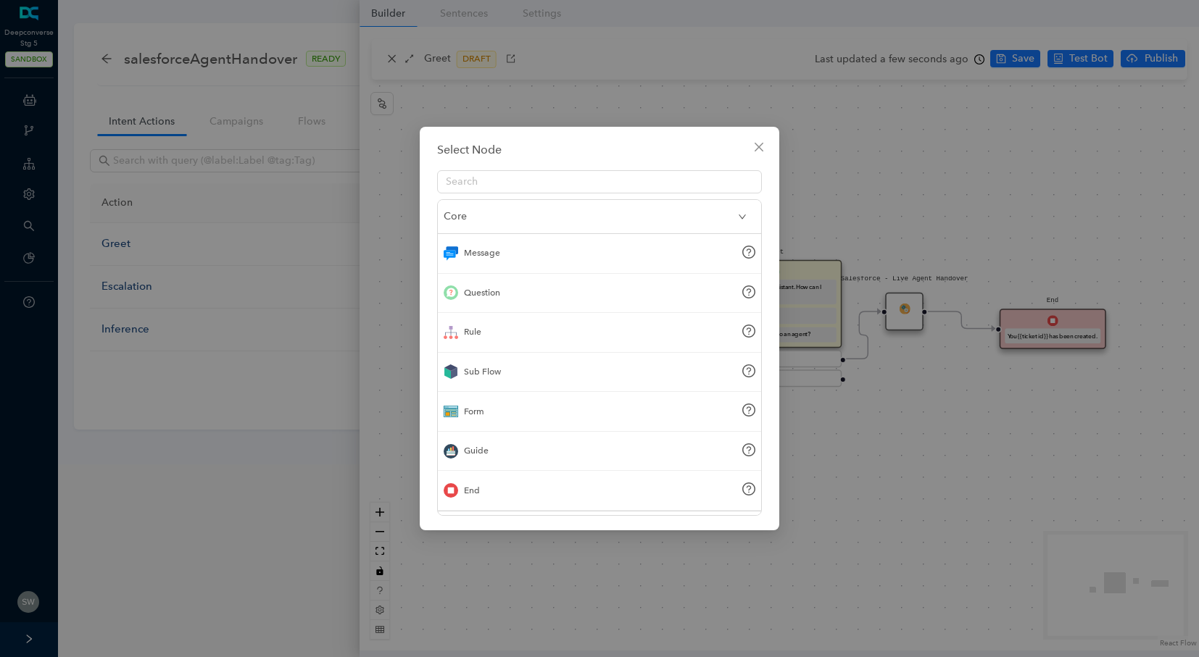
click at [520, 503] on div "End" at bounding box center [599, 491] width 323 height 40
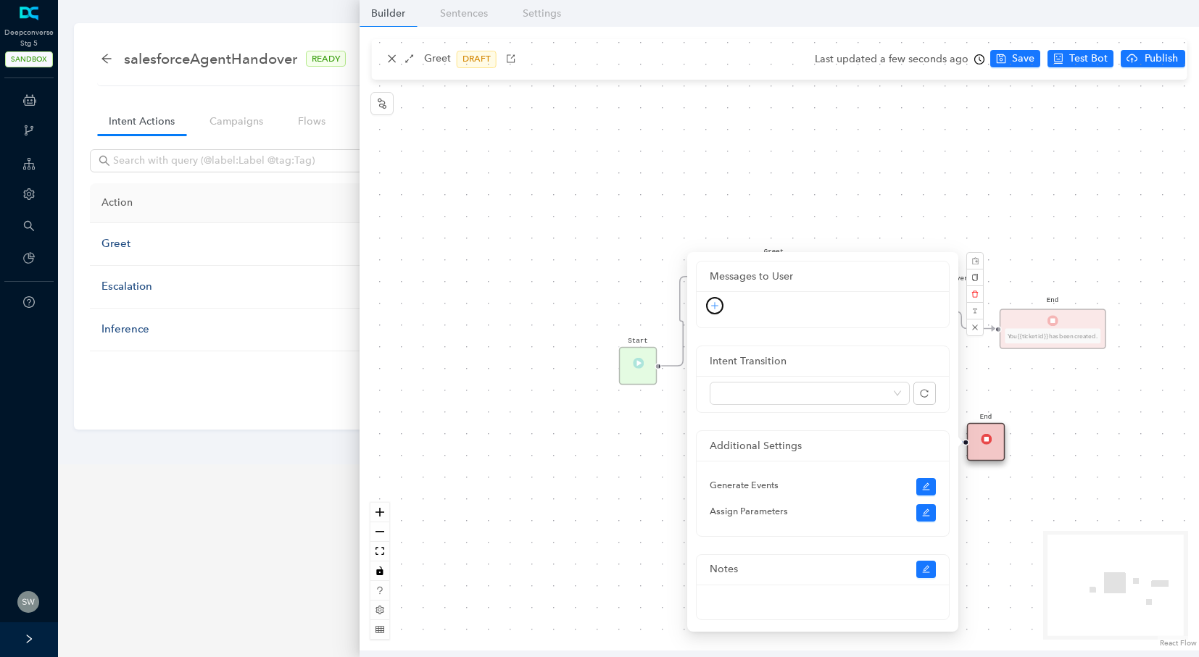
click at [712, 307] on icon "plus" at bounding box center [714, 305] width 9 height 9
click at [705, 332] on link "Text" at bounding box center [690, 332] width 30 height 16
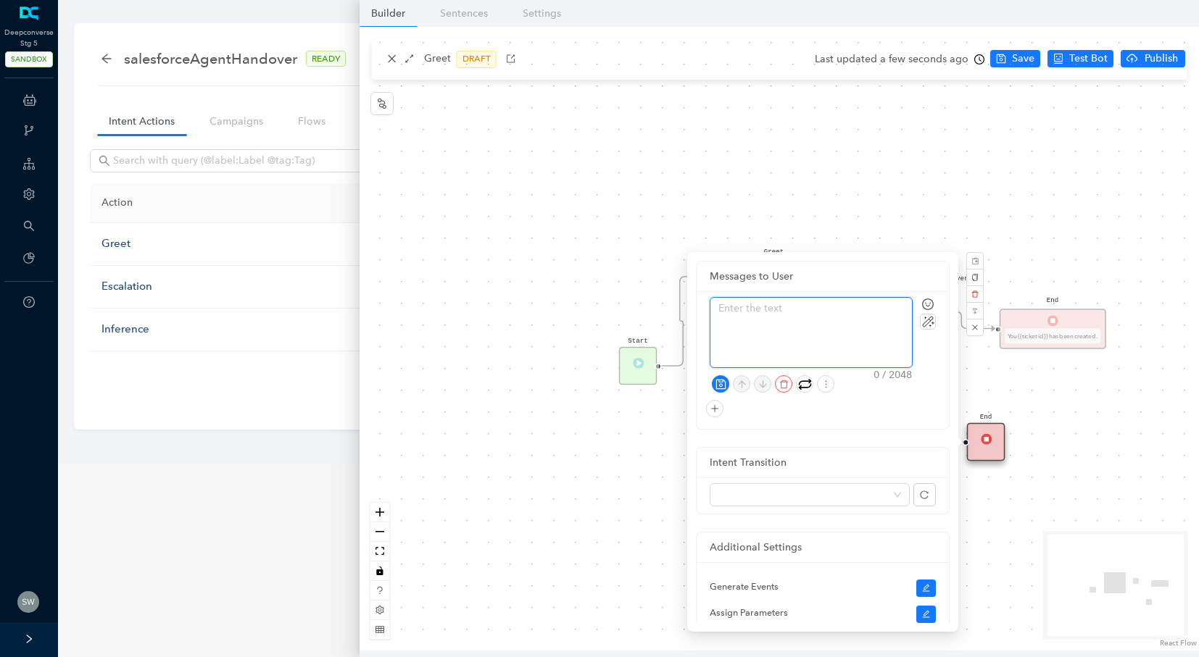
click at [767, 310] on textarea at bounding box center [810, 333] width 201 height 70
type textarea "T"
type textarea "Tha"
type textarea "Than"
type textarea "Thank"
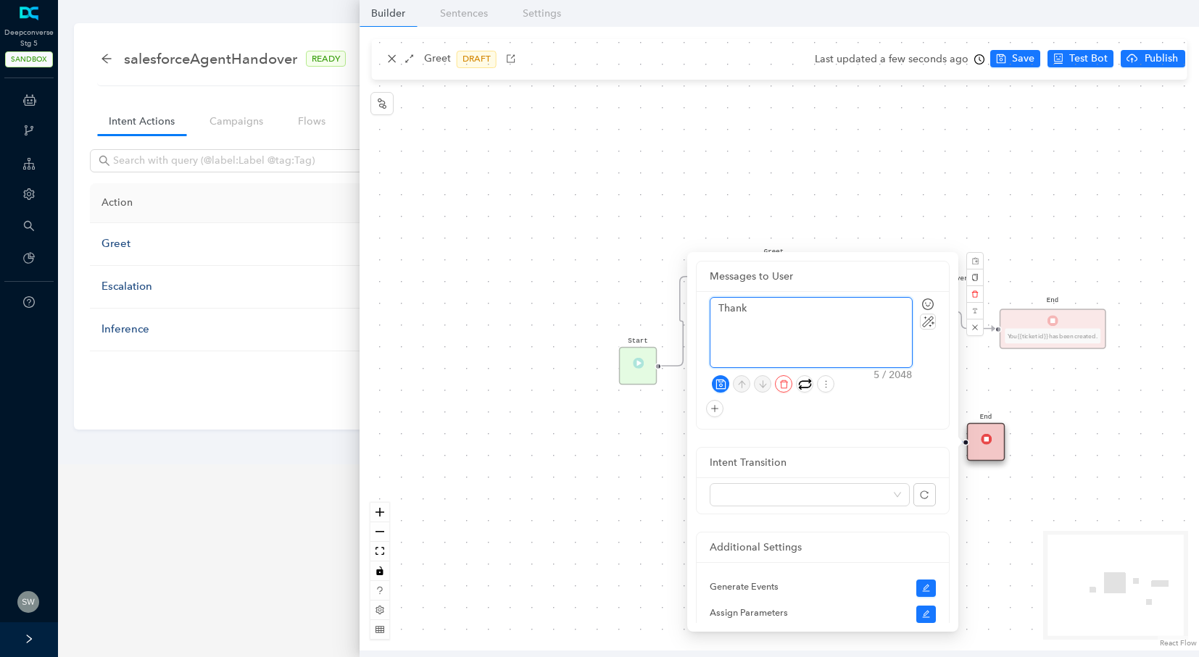
type textarea "Thank"
type textarea "Thank y"
type textarea "Thank yo"
type textarea "Thank you"
click at [720, 390] on div "Thank you 9 / 2048 Search Search Results Frequently Used Smileys & People Anima…" at bounding box center [822, 360] width 226 height 126
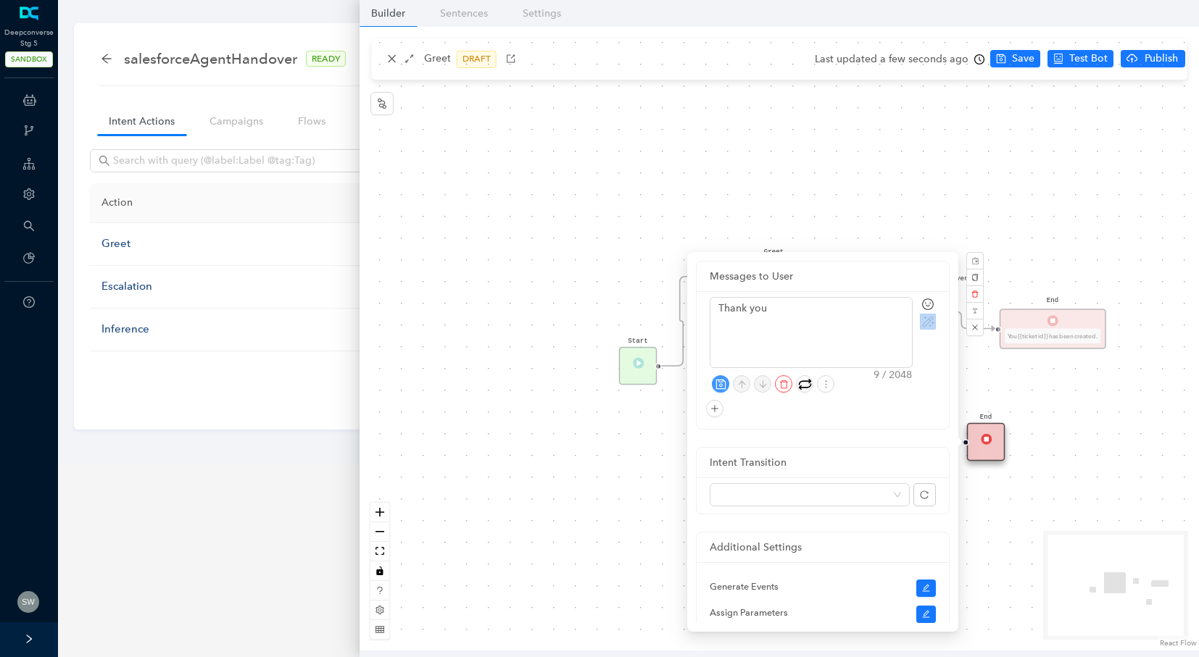
click at [719, 384] on icon "save" at bounding box center [720, 384] width 11 height 11
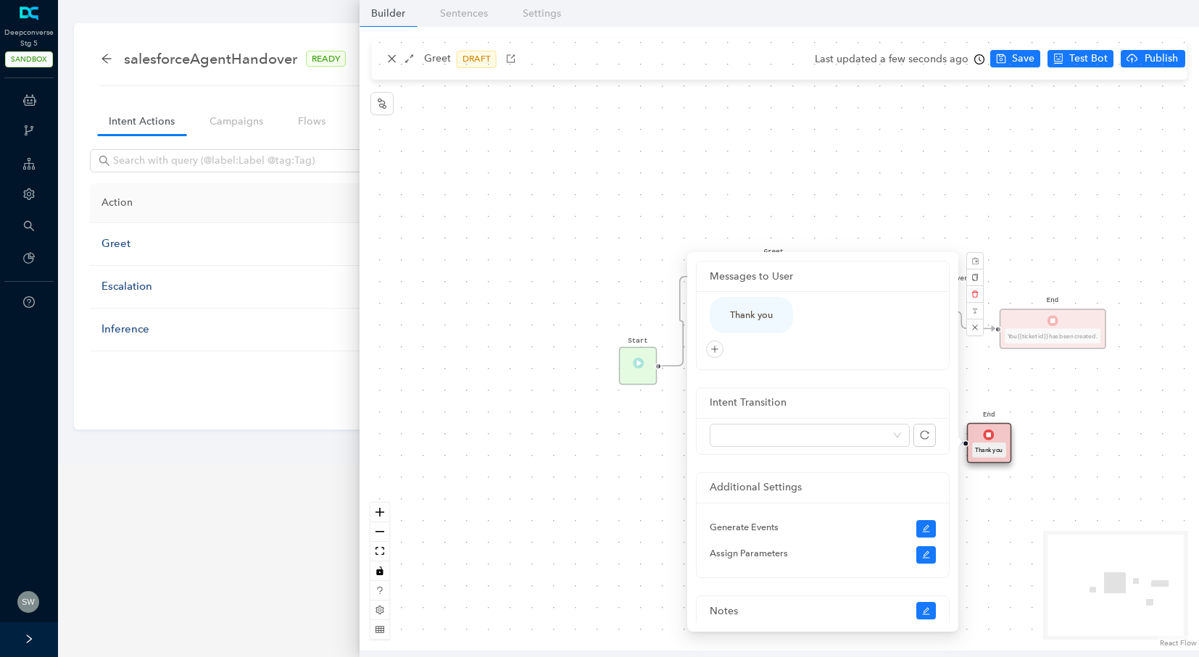
click at [1006, 62] on div "Start Greet Hello 👋 I am a virtual assistant. How can I help you? How can I hel…" at bounding box center [778, 339] width 839 height 624
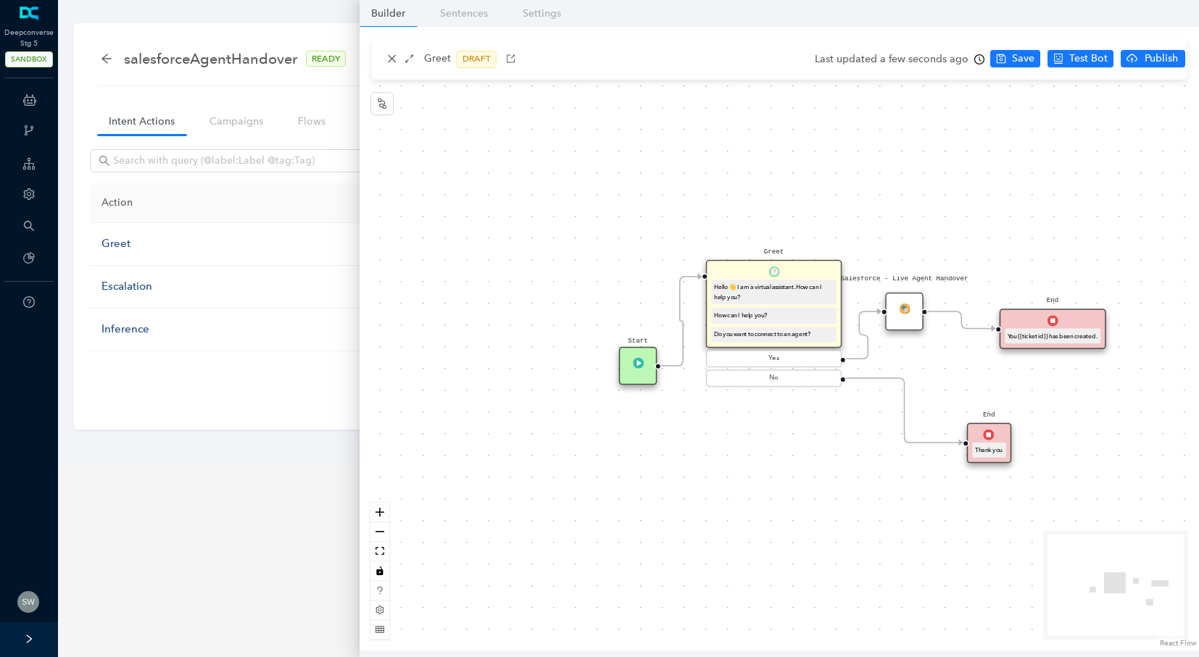
click at [1006, 62] on button "Save" at bounding box center [1015, 58] width 50 height 17
click at [1149, 60] on span "Publish" at bounding box center [1161, 59] width 36 height 16
click at [1172, 109] on span "Yes" at bounding box center [1178, 115] width 16 height 16
click at [1069, 70] on ul "Save Test Bot Publish" at bounding box center [1091, 60] width 202 height 22
click at [1069, 59] on span "Test Bot" at bounding box center [1088, 59] width 38 height 16
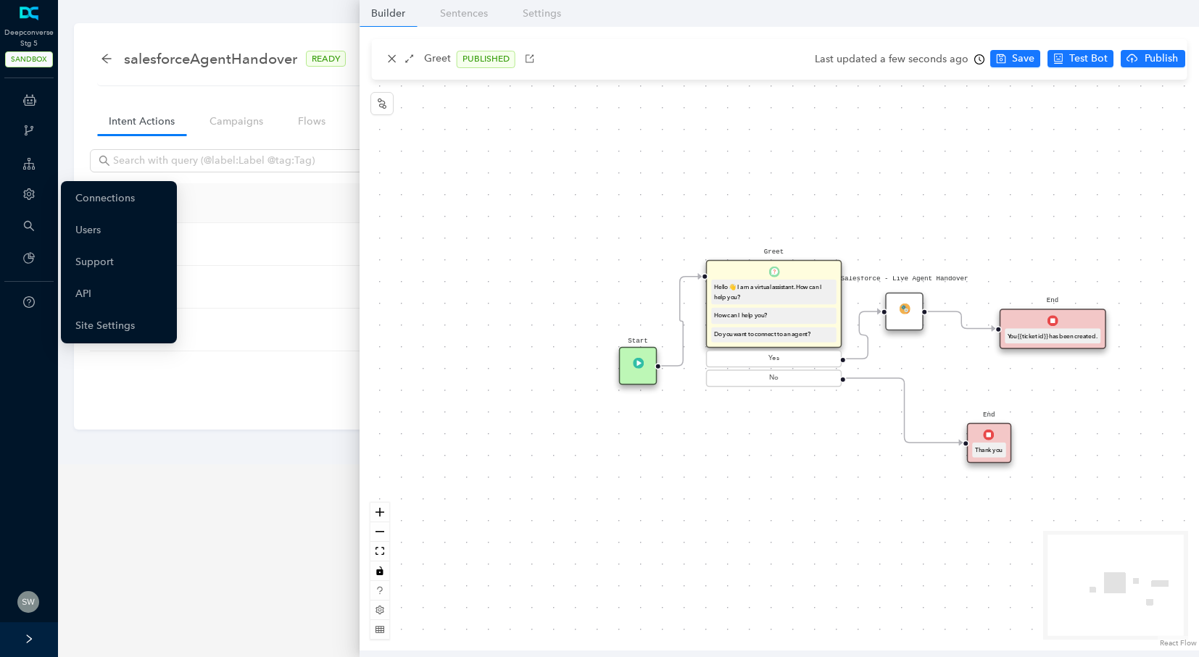
click at [27, 190] on icon "setting" at bounding box center [29, 194] width 12 height 12
click at [105, 324] on link "Interactions" at bounding box center [103, 326] width 56 height 29
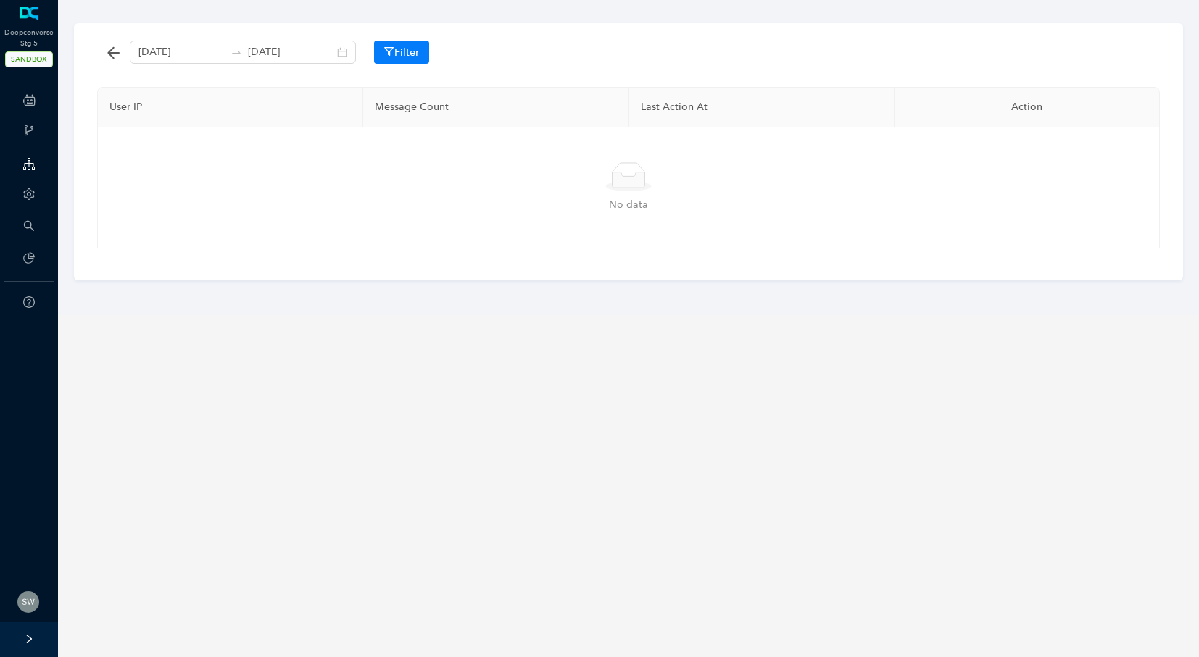
click at [388, 207] on div "No data" at bounding box center [628, 205] width 1026 height 16
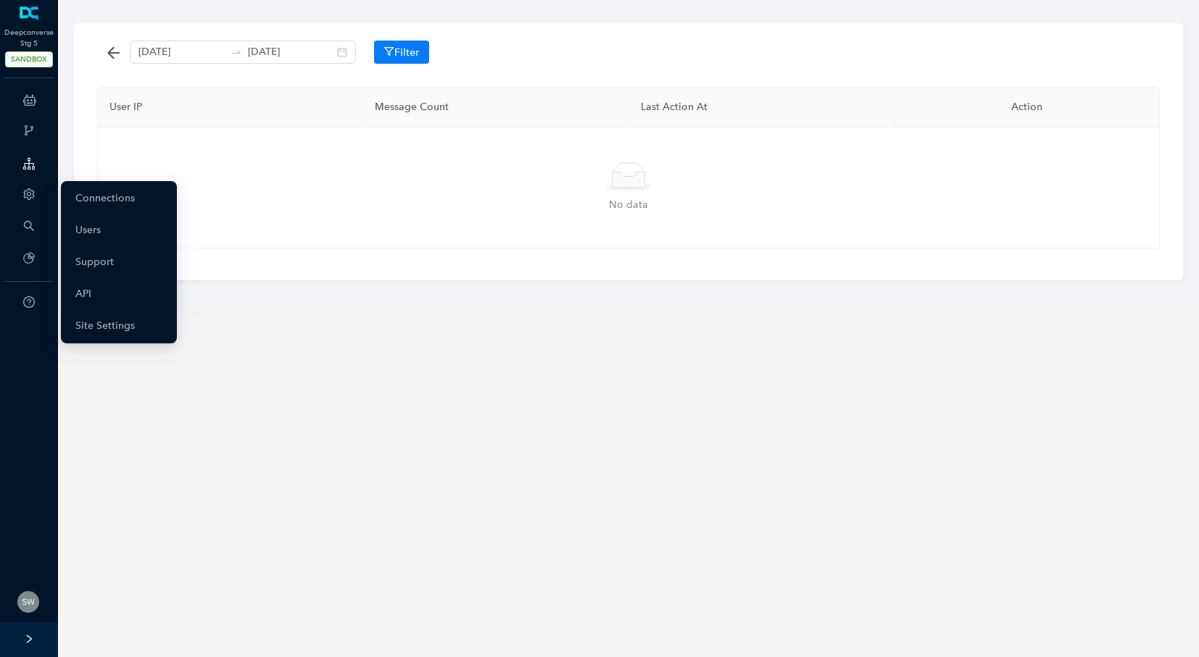
click at [22, 193] on div "Account" at bounding box center [29, 195] width 52 height 29
click at [99, 191] on link "Connections" at bounding box center [104, 198] width 59 height 29
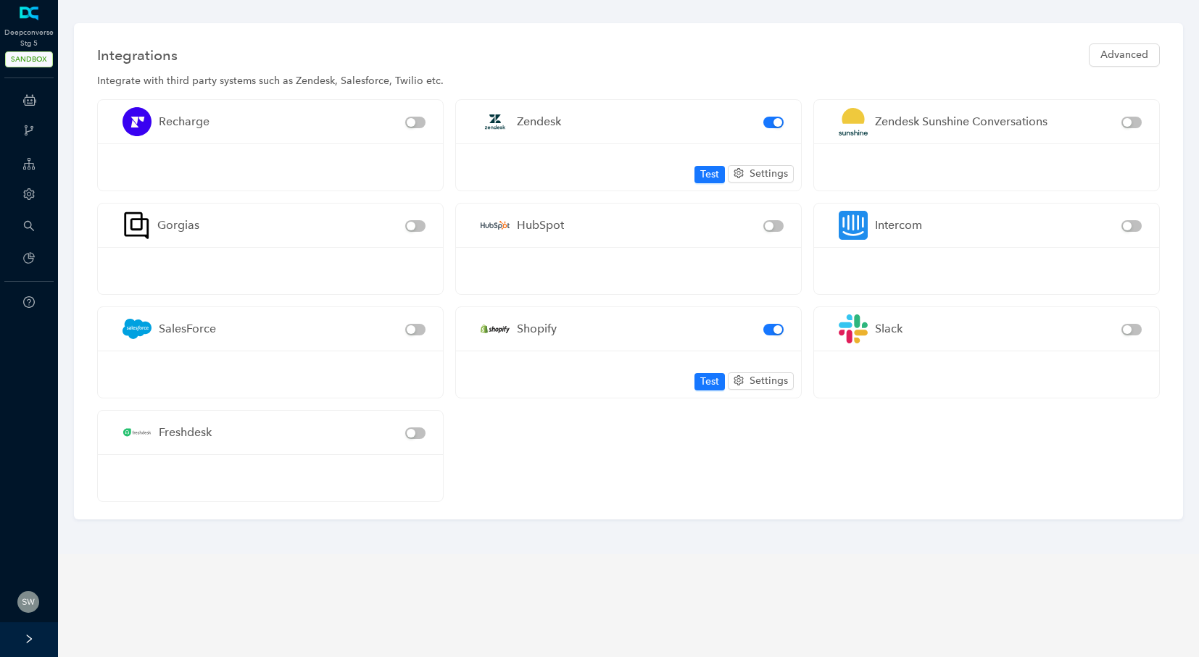
click at [1122, 70] on div "Integrations Advanced" at bounding box center [628, 57] width 1062 height 33
click at [1122, 49] on span "Advanced" at bounding box center [1124, 55] width 48 height 16
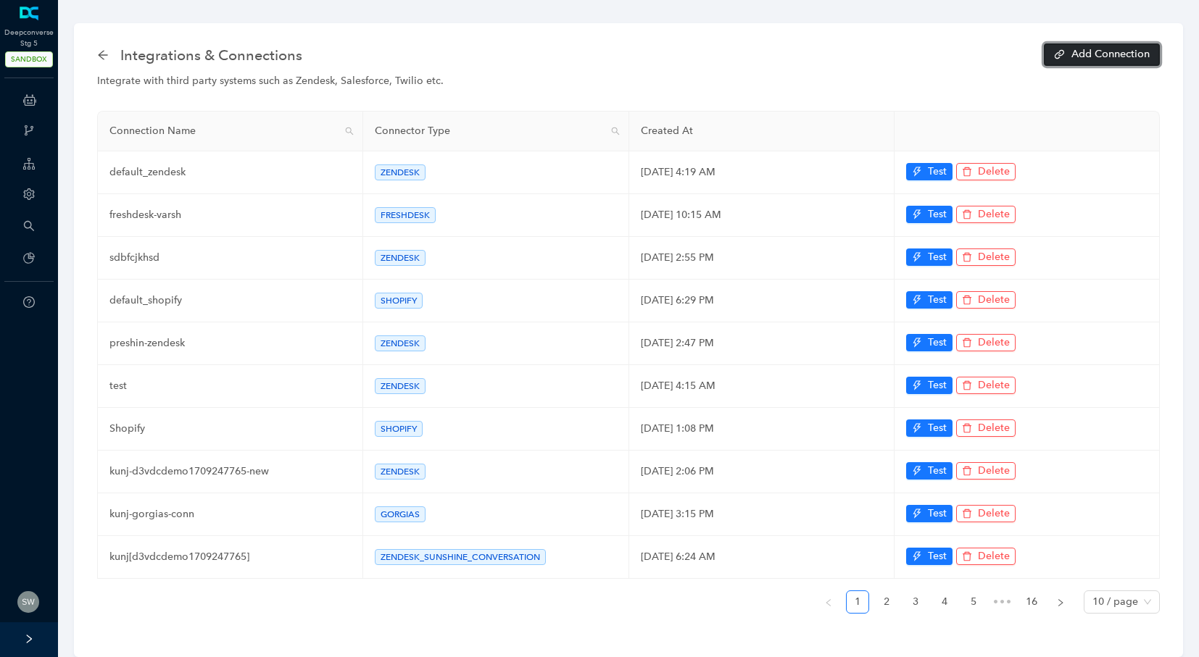
click at [1060, 57] on icon "button" at bounding box center [1059, 54] width 10 height 10
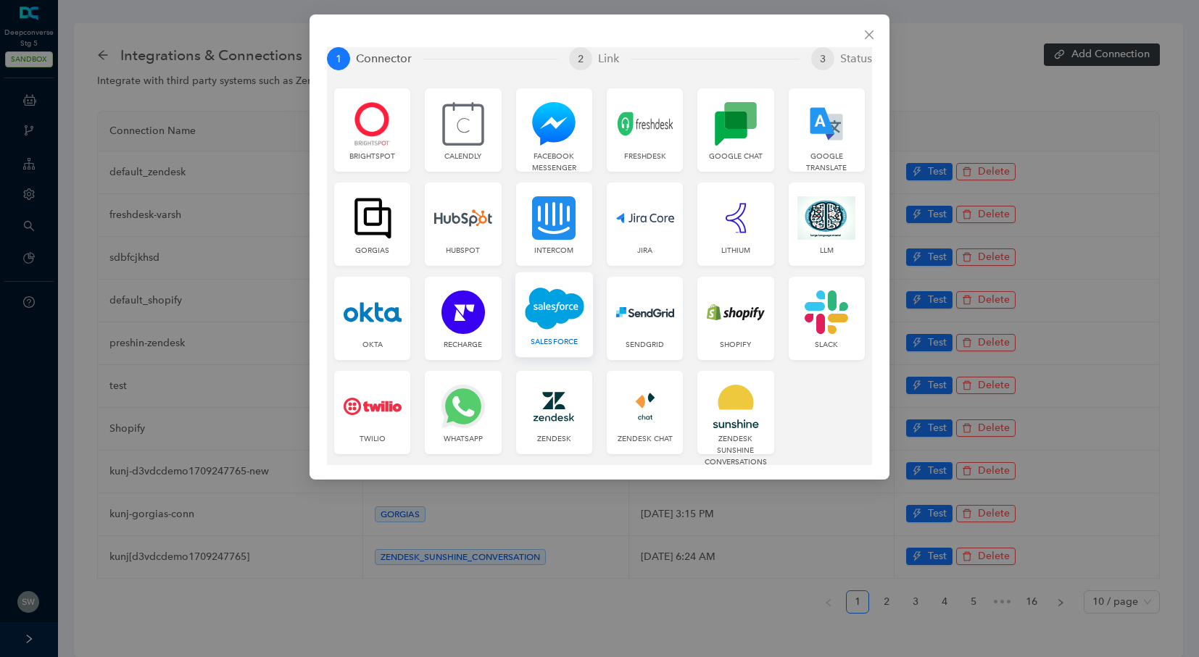
click at [531, 309] on img at bounding box center [554, 308] width 59 height 44
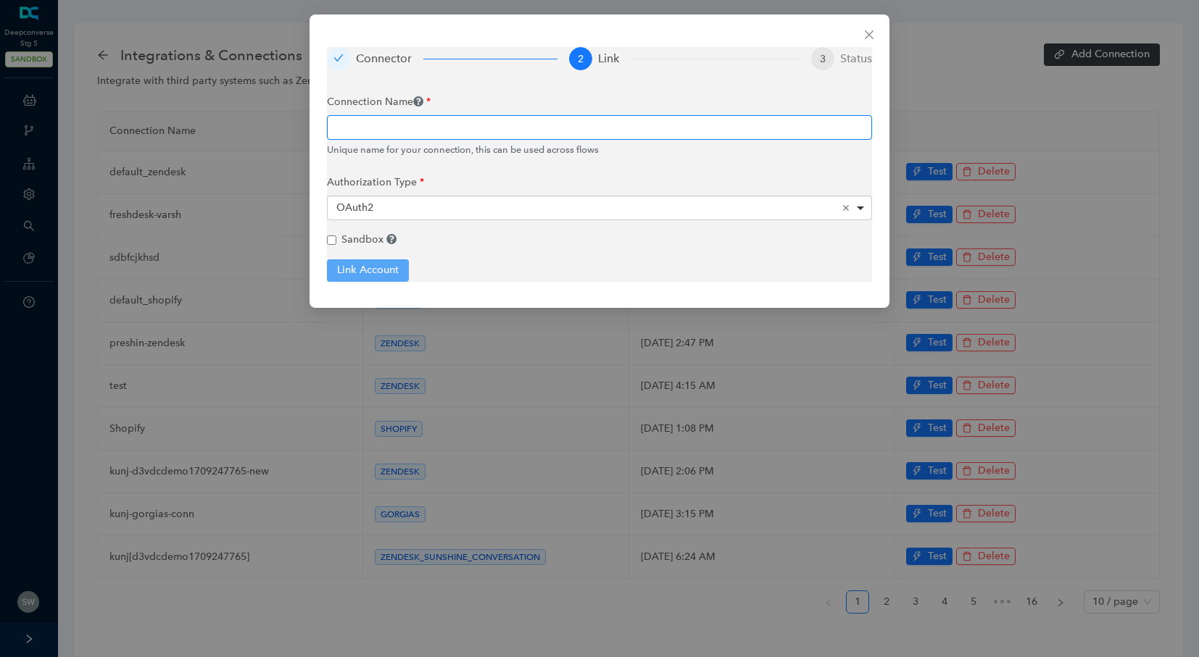
click at [378, 127] on input "text" at bounding box center [599, 127] width 545 height 25
type input "QASalesforce"
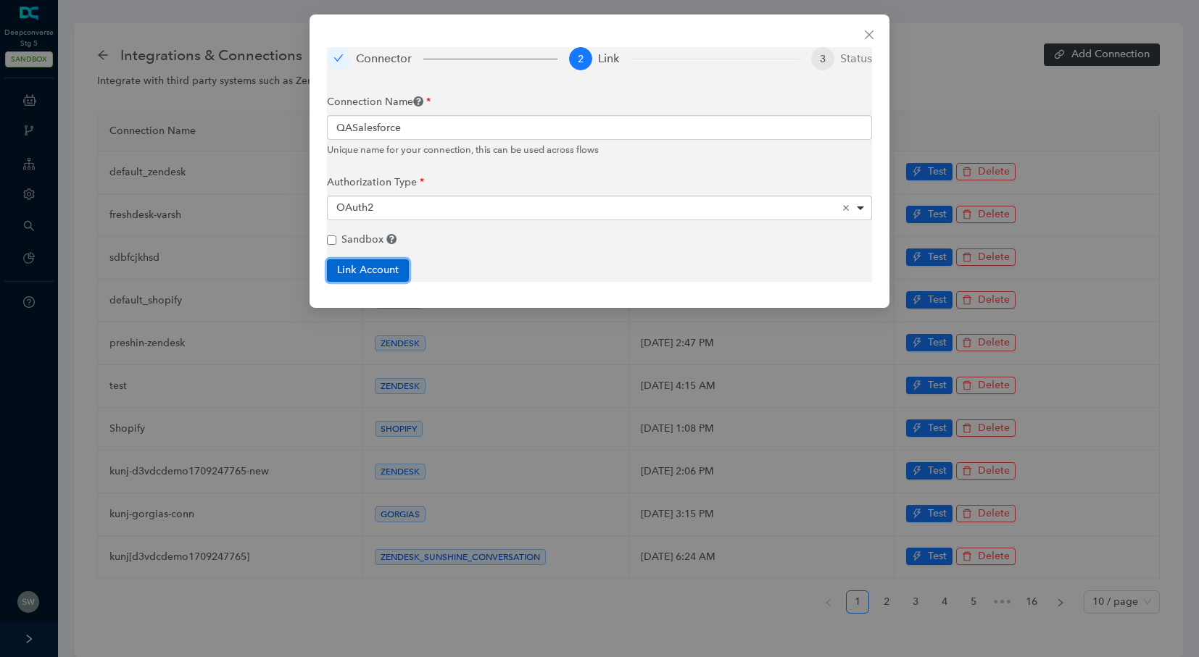
click at [372, 270] on button "Link Account" at bounding box center [368, 270] width 82 height 22
click at [359, 274] on button "Link Account" at bounding box center [372, 270] width 91 height 22
checkbox input "false"
click at [30, 609] on div "Connector 2 Link 3 Status Connection Name QASalesforce Unique name for your con…" at bounding box center [599, 328] width 1199 height 657
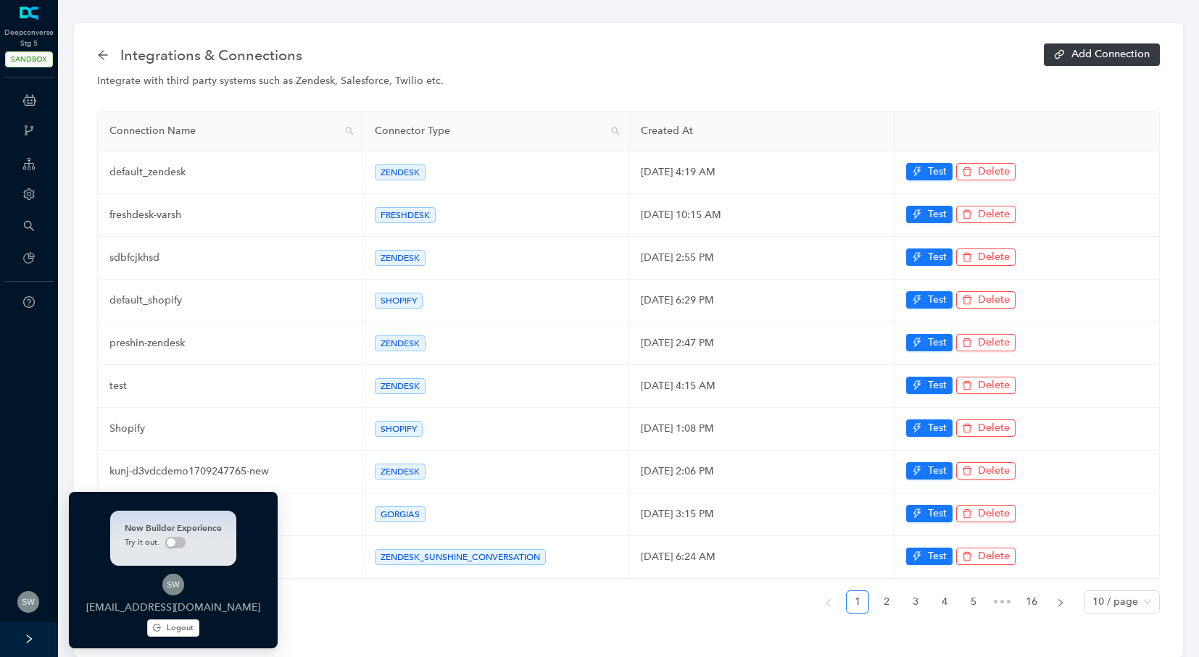
click at [30, 609] on img at bounding box center [28, 602] width 22 height 22
click at [153, 630] on icon "logout" at bounding box center [157, 628] width 8 height 8
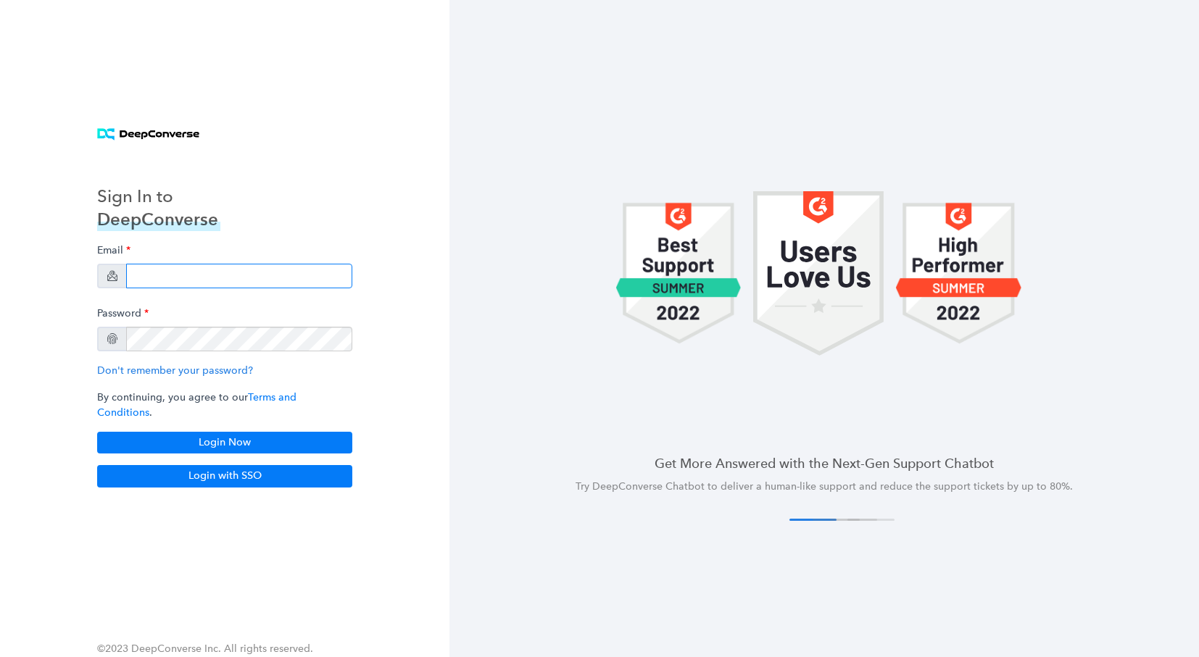
click at [159, 286] on input "email" at bounding box center [239, 276] width 226 height 25
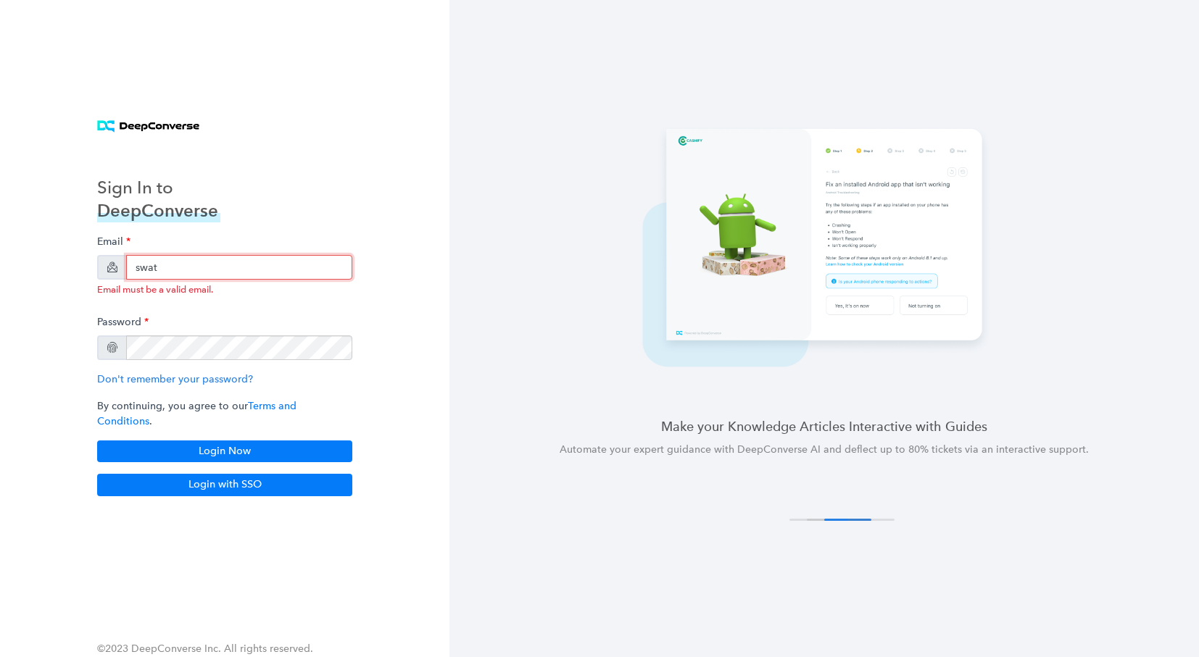
type input "swati+showcase1@deepconverse.com"
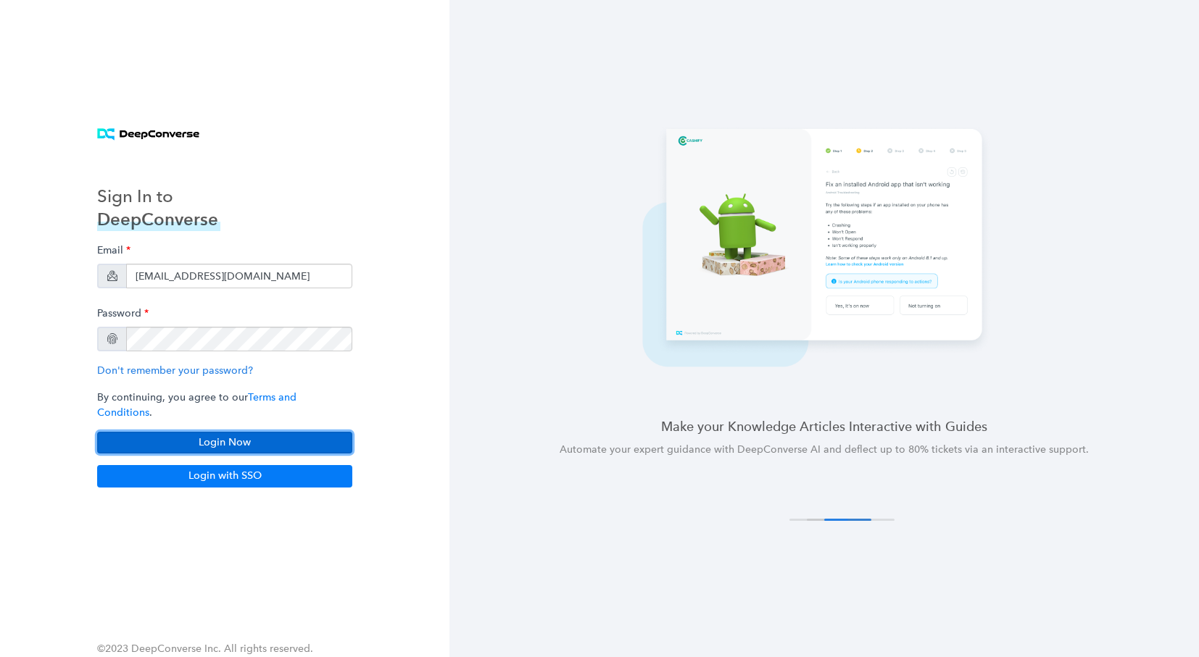
click at [259, 436] on button "Login Now" at bounding box center [224, 443] width 255 height 22
